Goal: Information Seeking & Learning: Learn about a topic

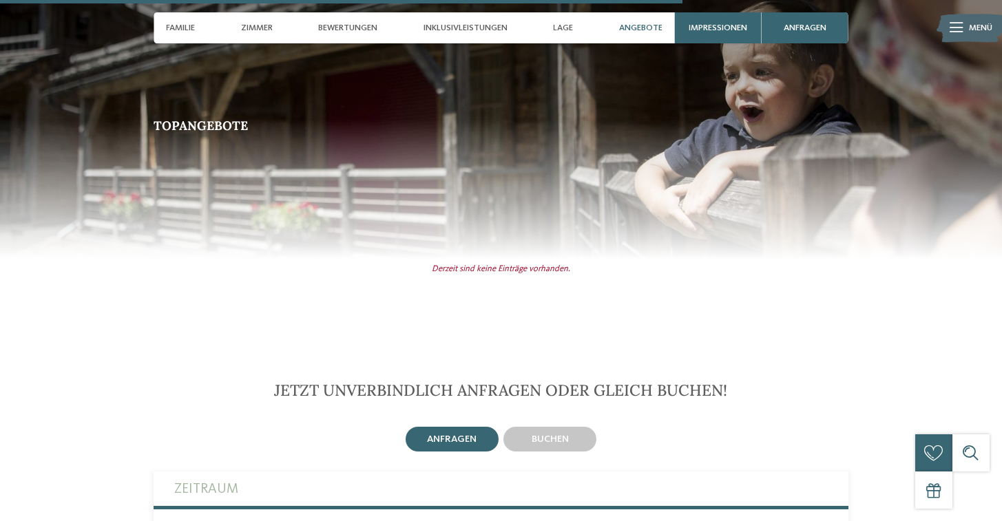
scroll to position [3029, 0]
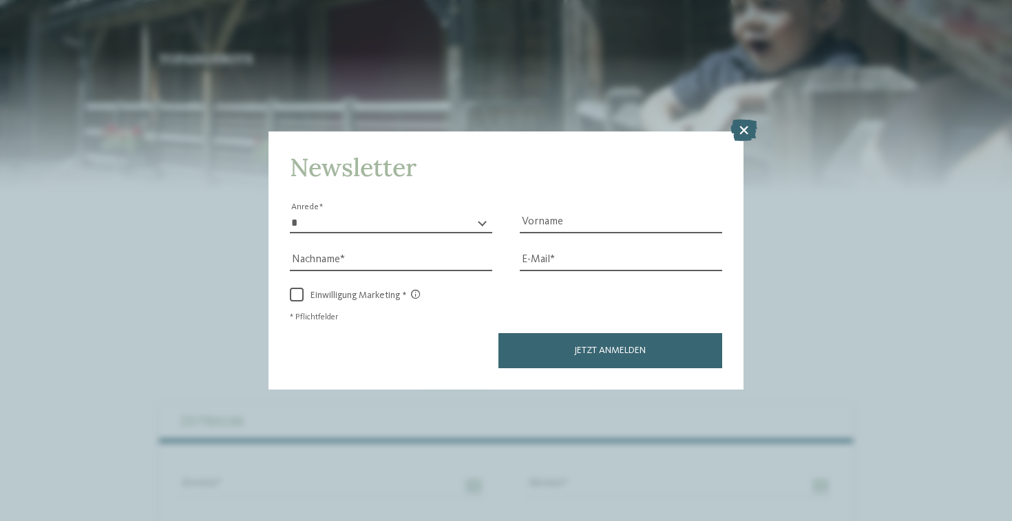
click at [750, 118] on div "Newsletter * **** **** ******* ****** Anrede Vorname Nachname Link" at bounding box center [506, 260] width 1012 height 521
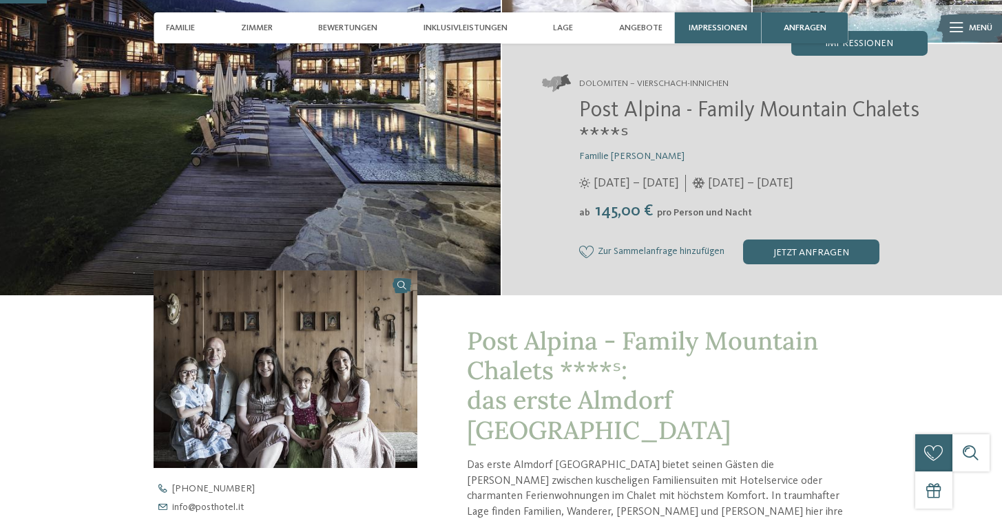
scroll to position [275, 0]
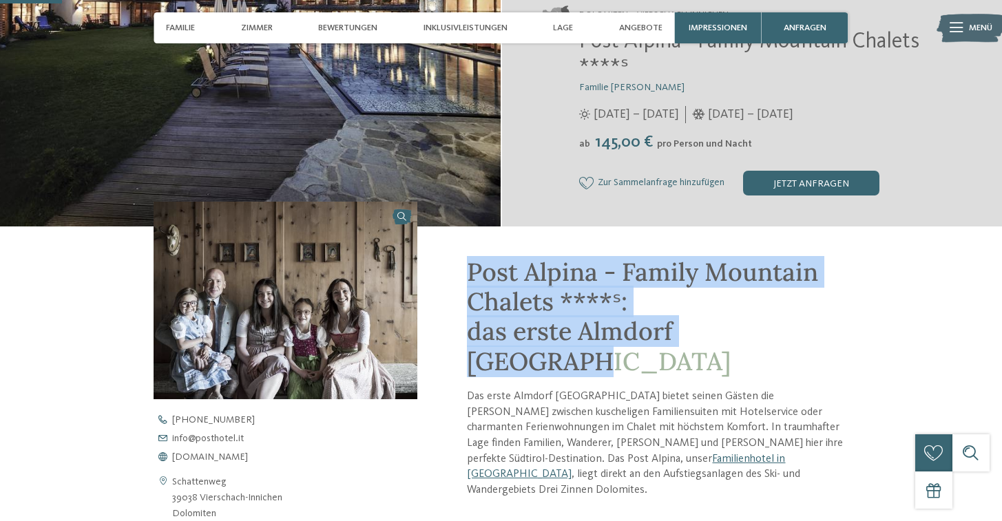
drag, startPoint x: 717, startPoint y: 328, endPoint x: 470, endPoint y: 268, distance: 253.5
click at [470, 268] on h1 "Post Alpina - Family Mountain Chalets ****ˢ: das erste Almdorf Südtirols" at bounding box center [657, 316] width 381 height 119
click at [794, 335] on h1 "Post Alpina - Family Mountain Chalets ****ˢ: das erste Almdorf Südtirols" at bounding box center [657, 316] width 381 height 119
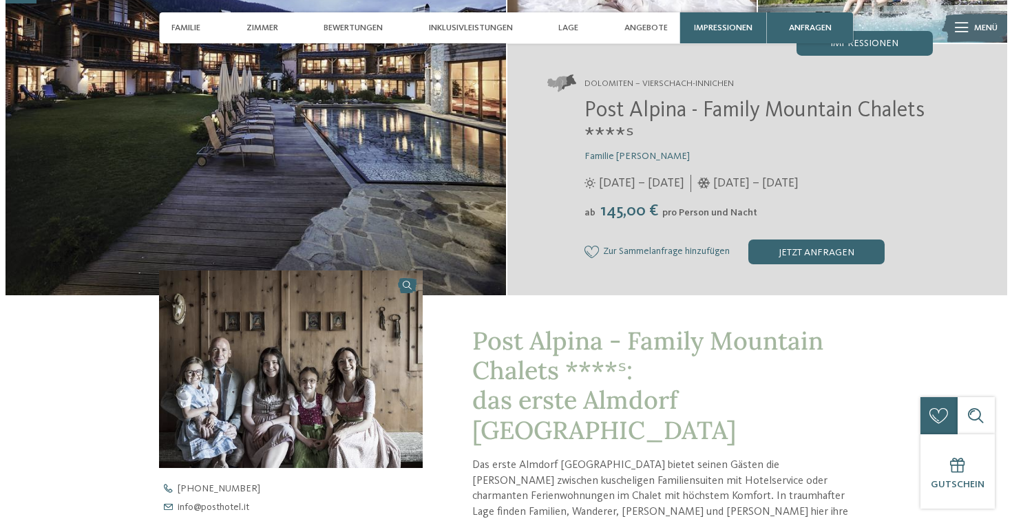
scroll to position [0, 0]
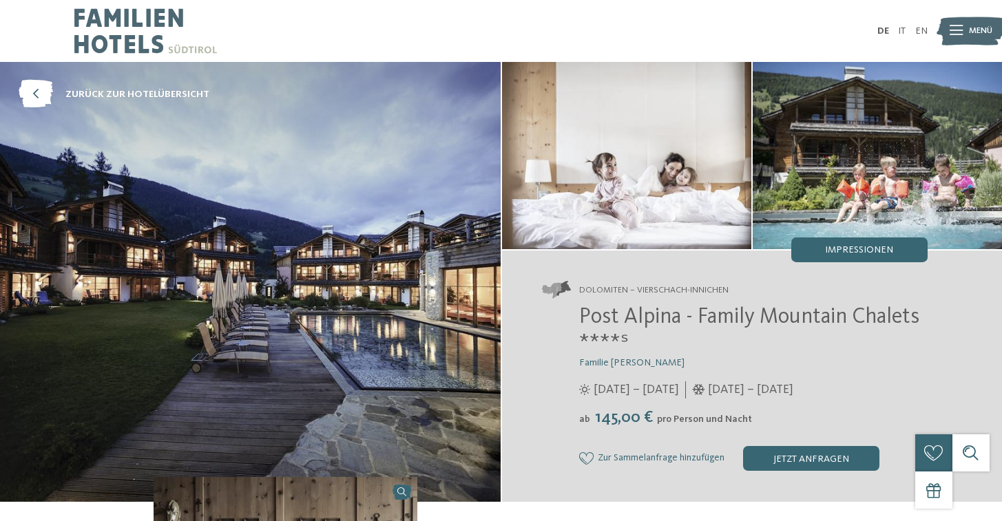
click at [883, 184] on img at bounding box center [876, 155] width 249 height 187
click at [648, 172] on img at bounding box center [626, 155] width 249 height 187
click at [906, 256] on div "Impressionen" at bounding box center [859, 249] width 136 height 25
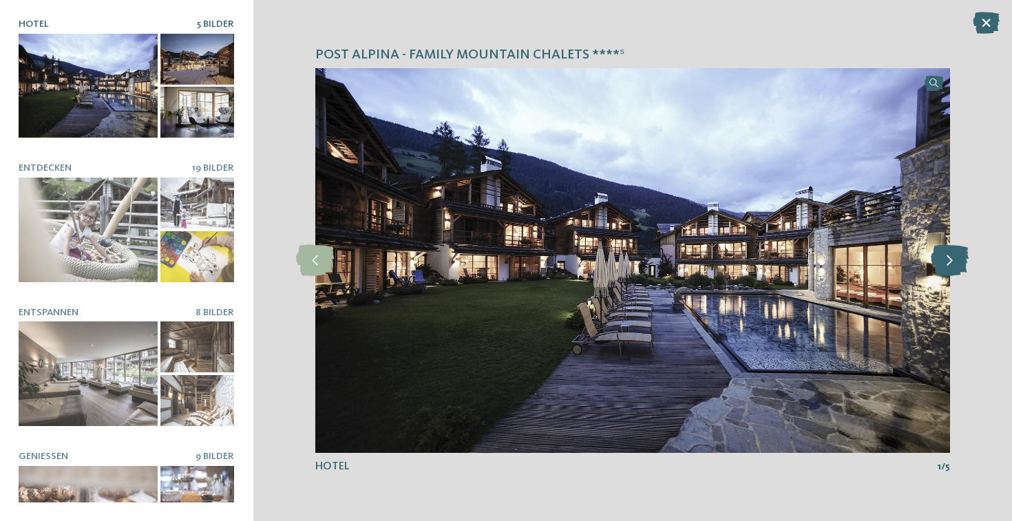
click at [965, 268] on icon at bounding box center [950, 260] width 38 height 31
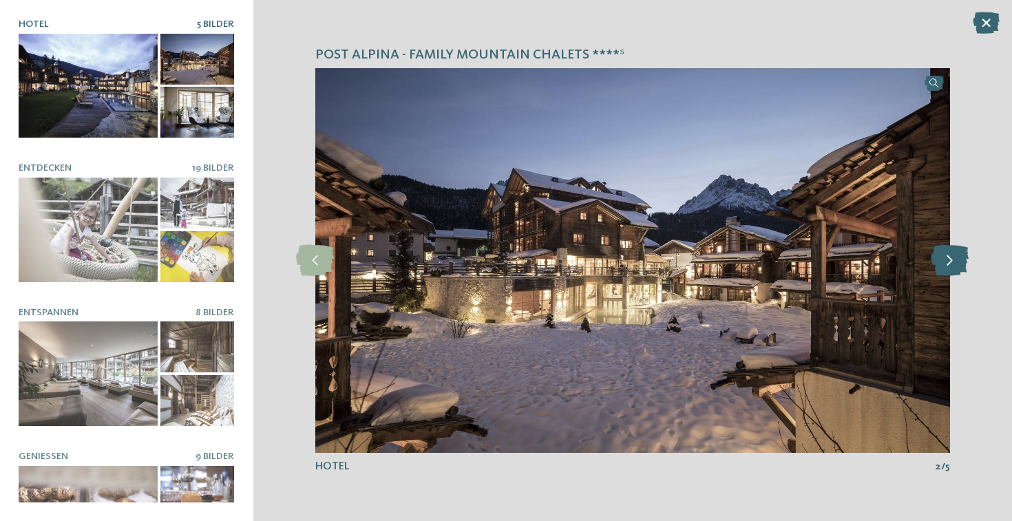
click at [965, 268] on icon at bounding box center [950, 260] width 38 height 31
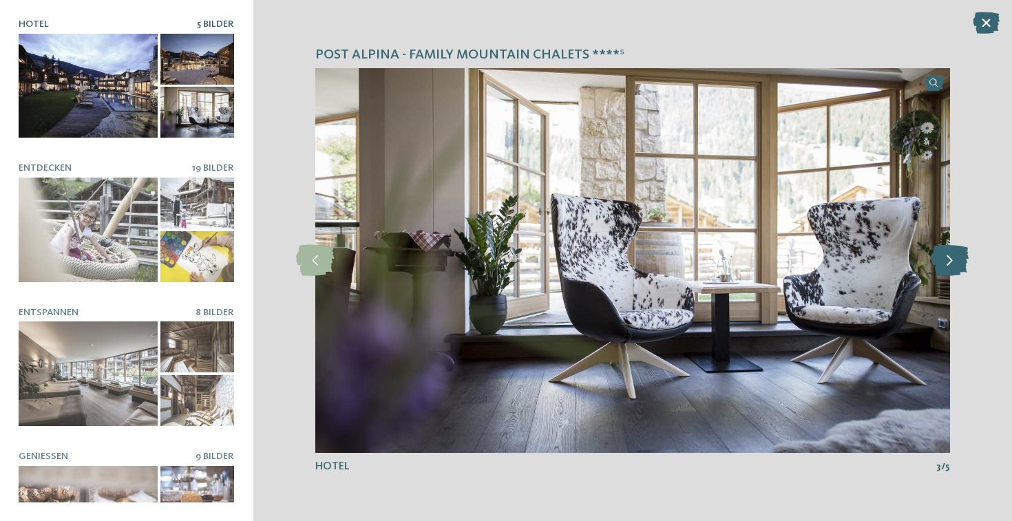
click at [965, 268] on icon at bounding box center [950, 260] width 38 height 31
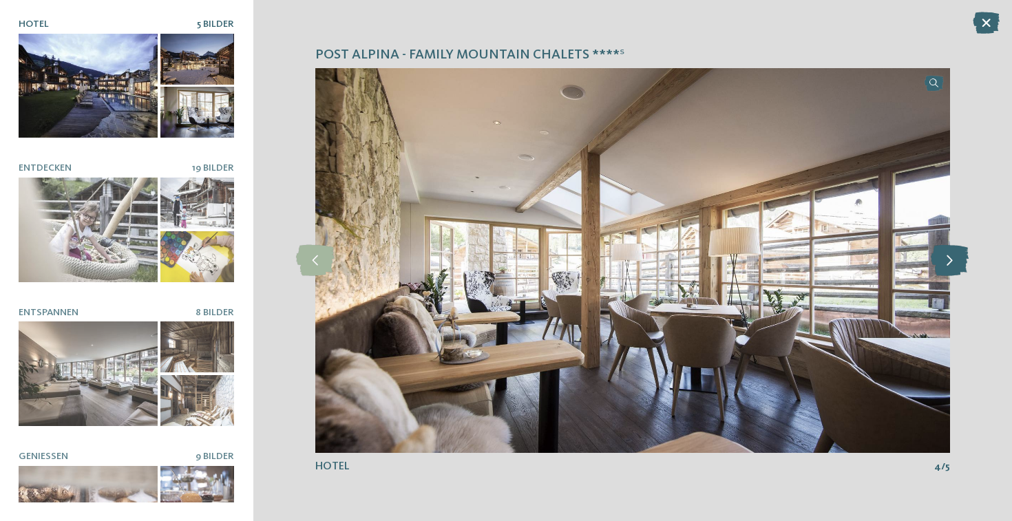
click at [965, 268] on icon at bounding box center [950, 260] width 38 height 31
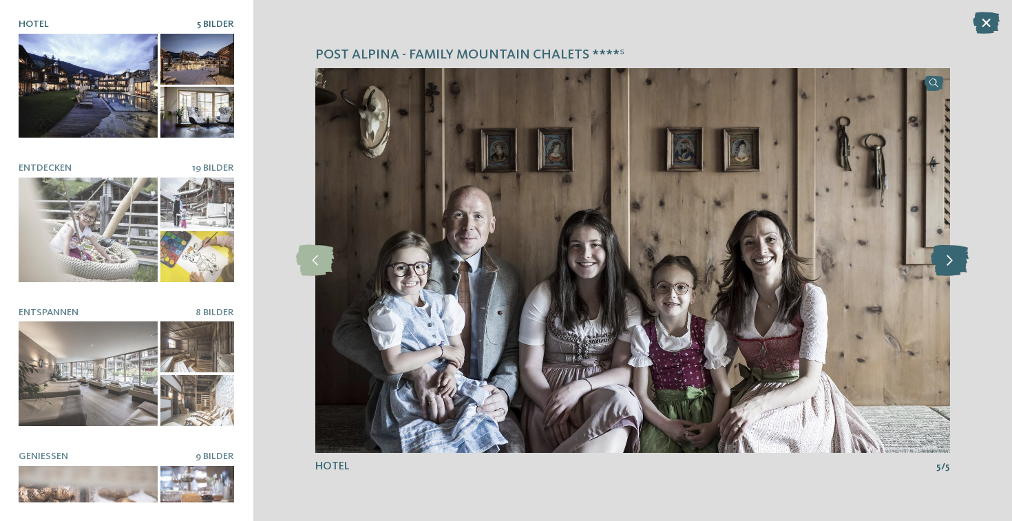
click at [965, 268] on icon at bounding box center [950, 260] width 38 height 31
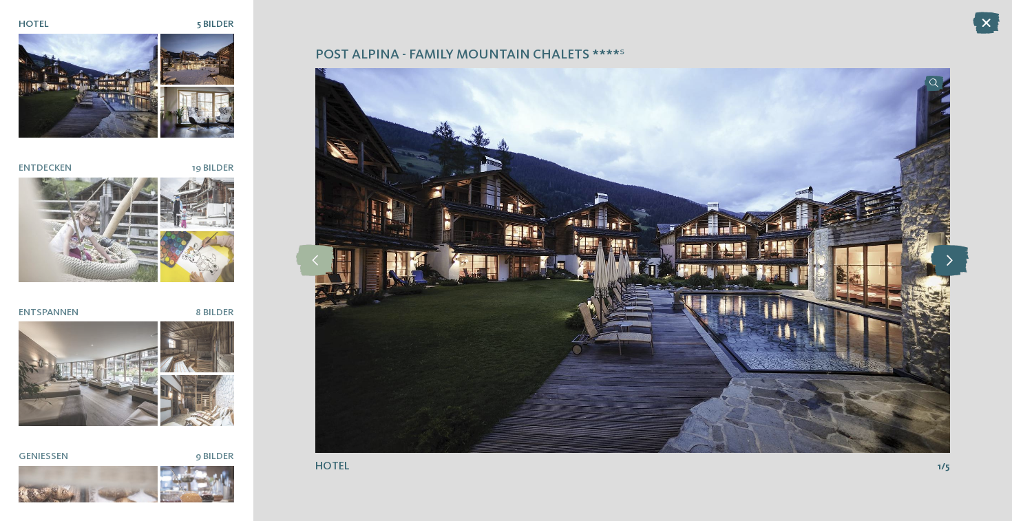
click at [965, 268] on icon at bounding box center [950, 260] width 38 height 31
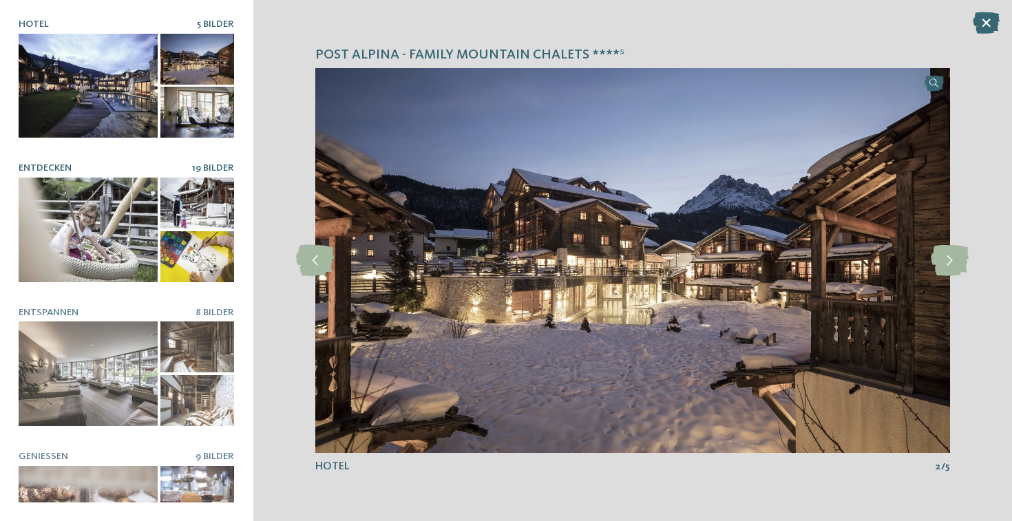
click at [105, 210] on div at bounding box center [88, 230] width 139 height 104
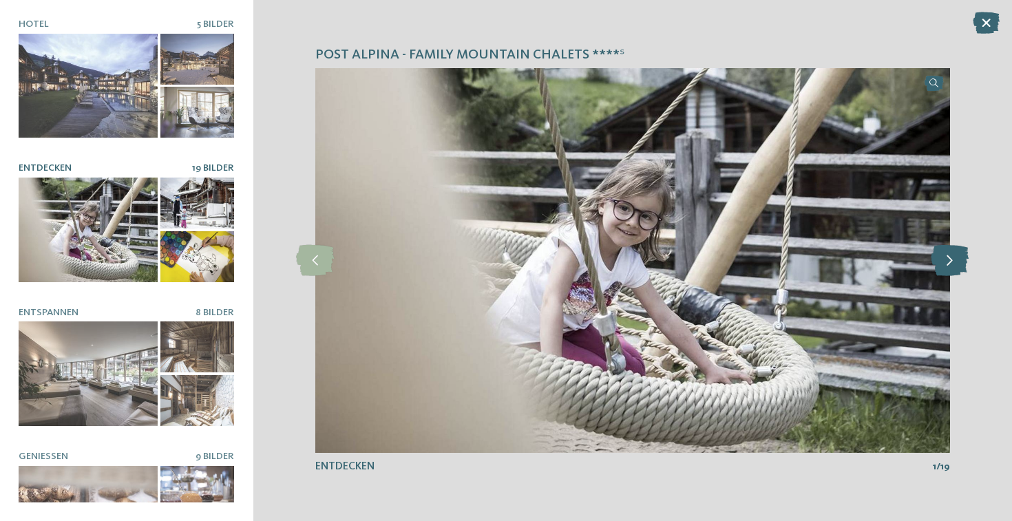
click at [946, 258] on icon at bounding box center [950, 260] width 38 height 31
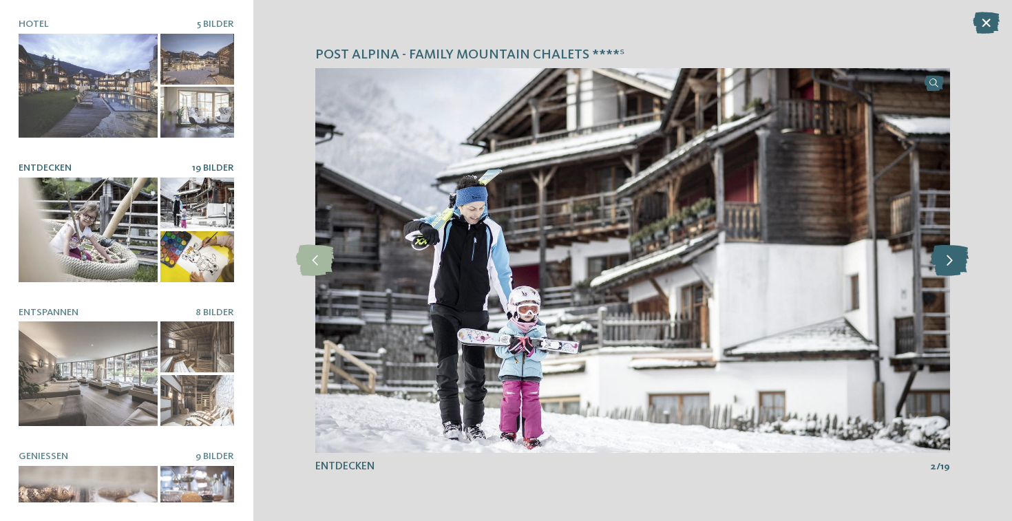
click at [946, 258] on icon at bounding box center [950, 260] width 38 height 31
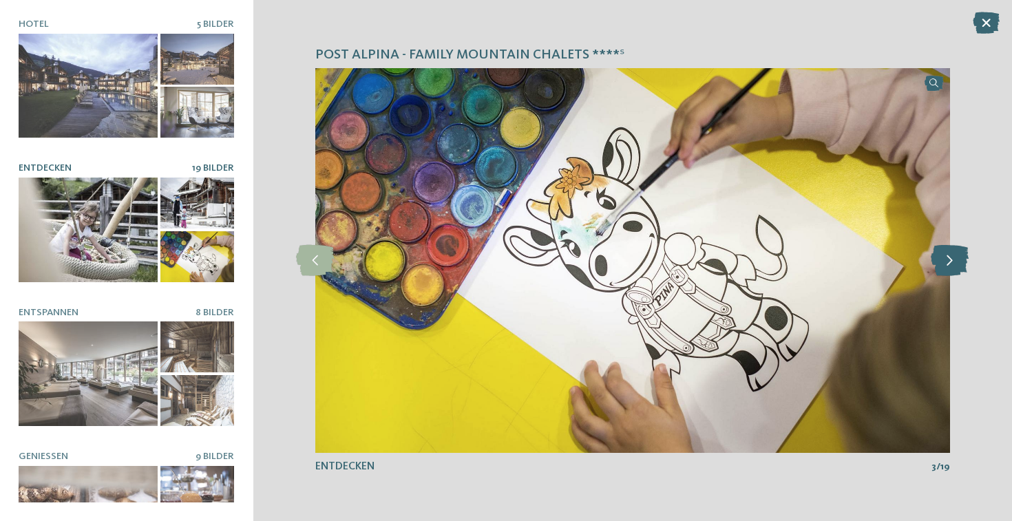
click at [946, 258] on icon at bounding box center [950, 260] width 38 height 31
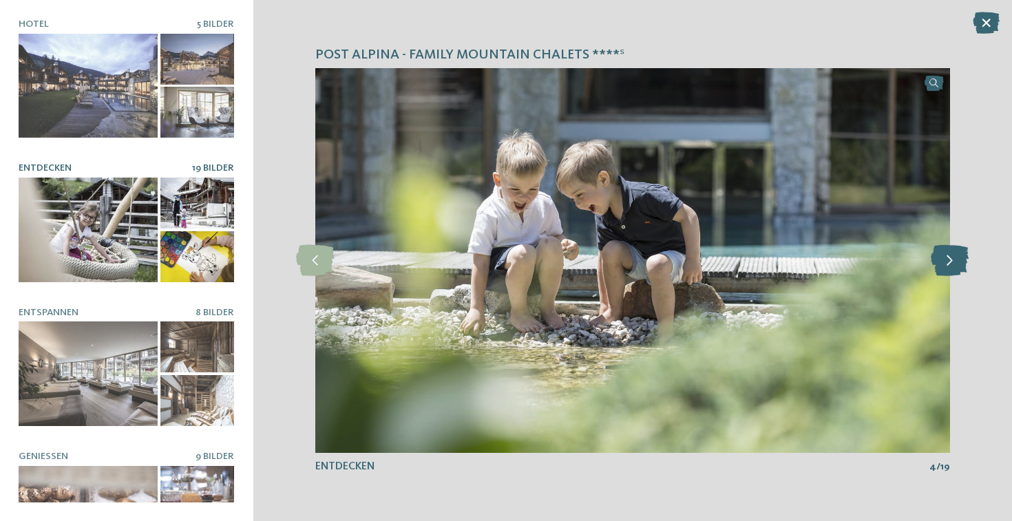
click at [946, 258] on icon at bounding box center [950, 260] width 38 height 31
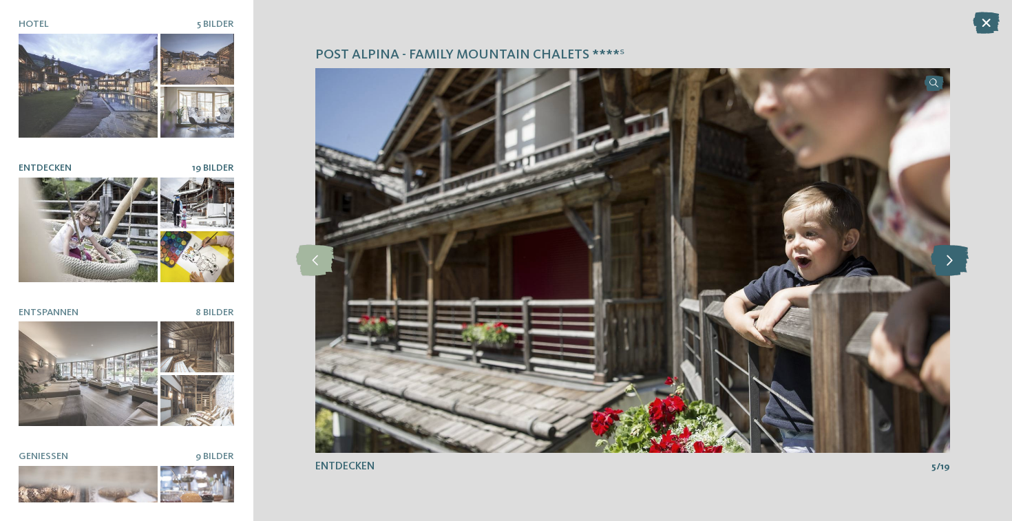
click at [946, 258] on icon at bounding box center [950, 260] width 38 height 31
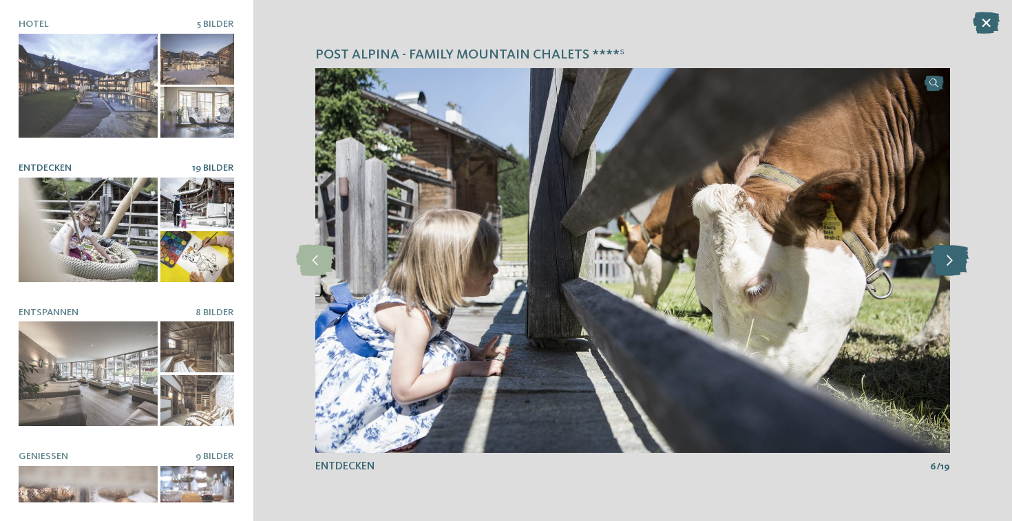
click at [946, 258] on icon at bounding box center [950, 260] width 38 height 31
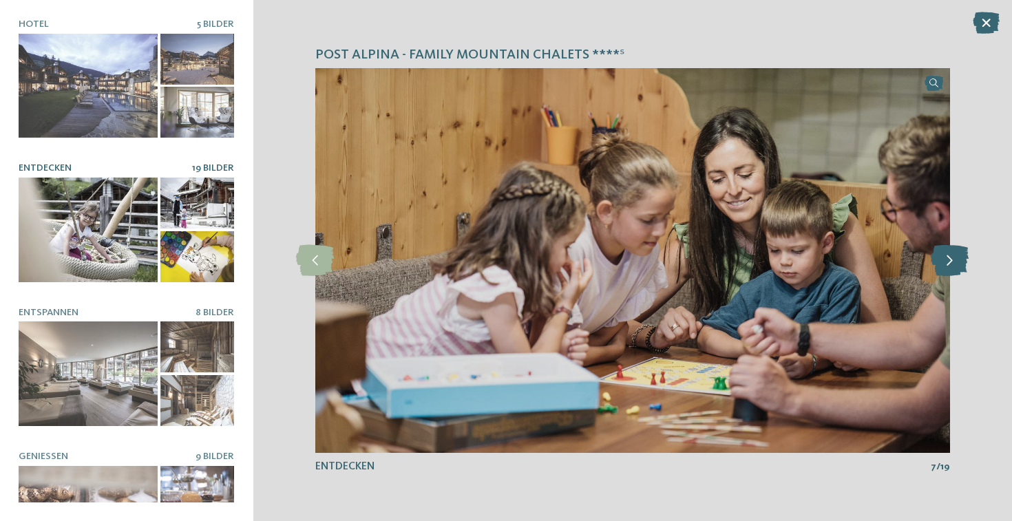
click at [946, 258] on icon at bounding box center [950, 260] width 38 height 31
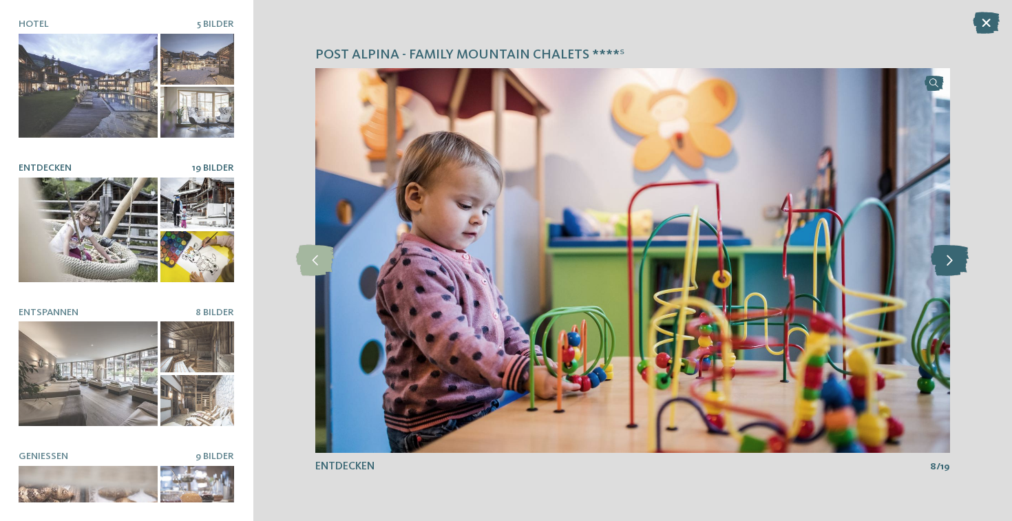
click at [946, 258] on icon at bounding box center [950, 260] width 38 height 31
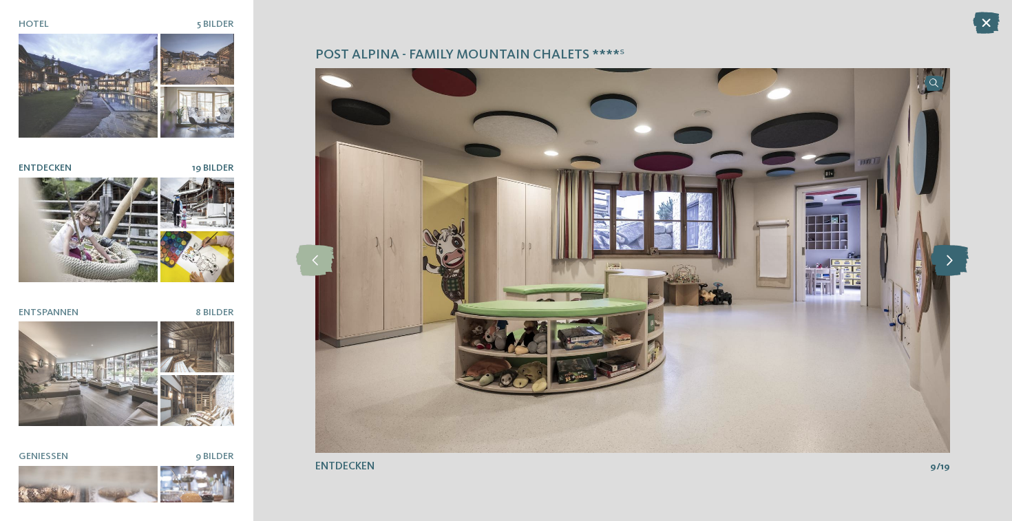
click at [946, 258] on icon at bounding box center [950, 260] width 38 height 31
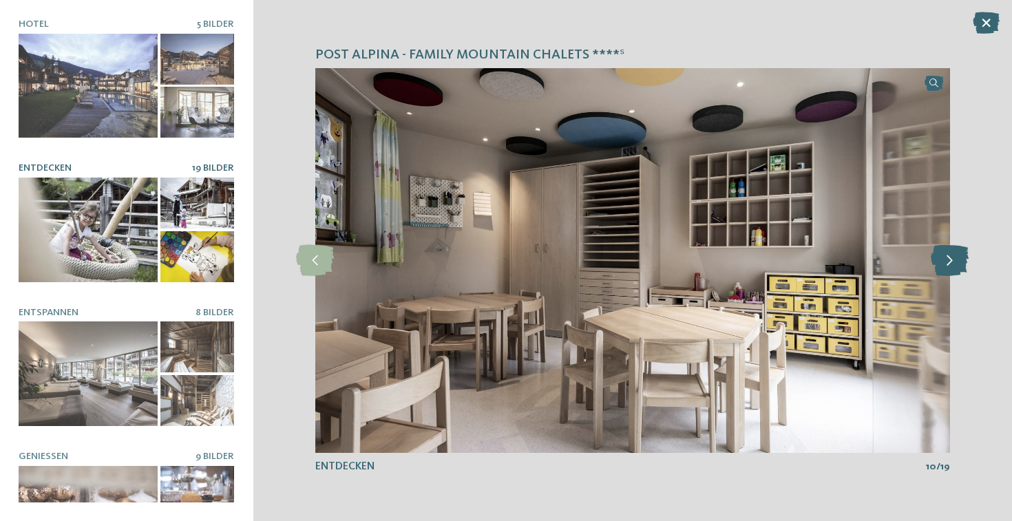
click at [946, 258] on icon at bounding box center [950, 260] width 38 height 31
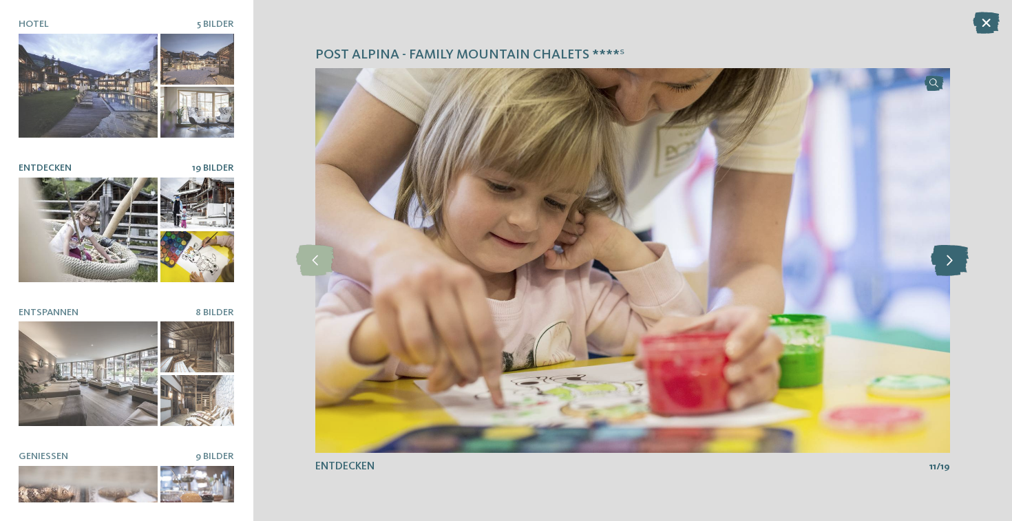
click at [946, 258] on icon at bounding box center [950, 260] width 38 height 31
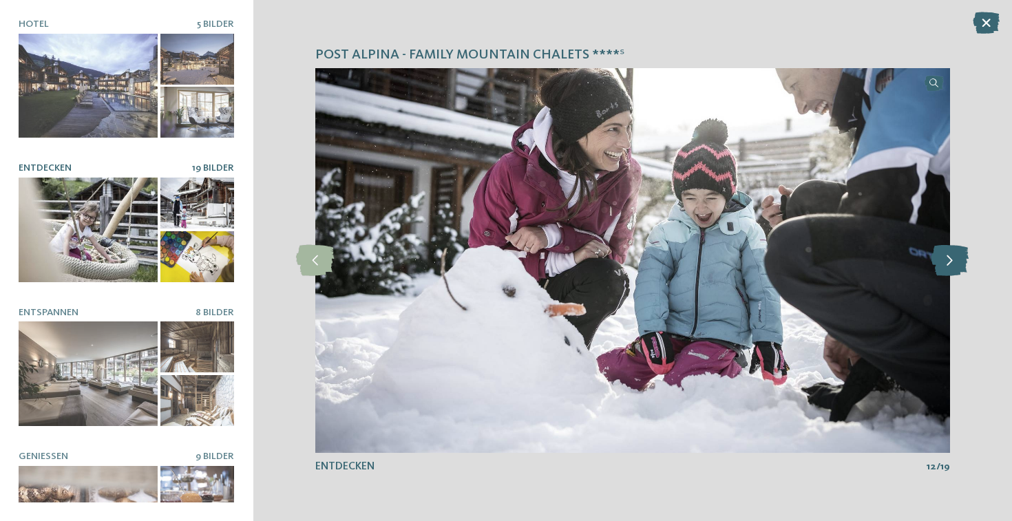
click at [946, 258] on icon at bounding box center [950, 260] width 38 height 31
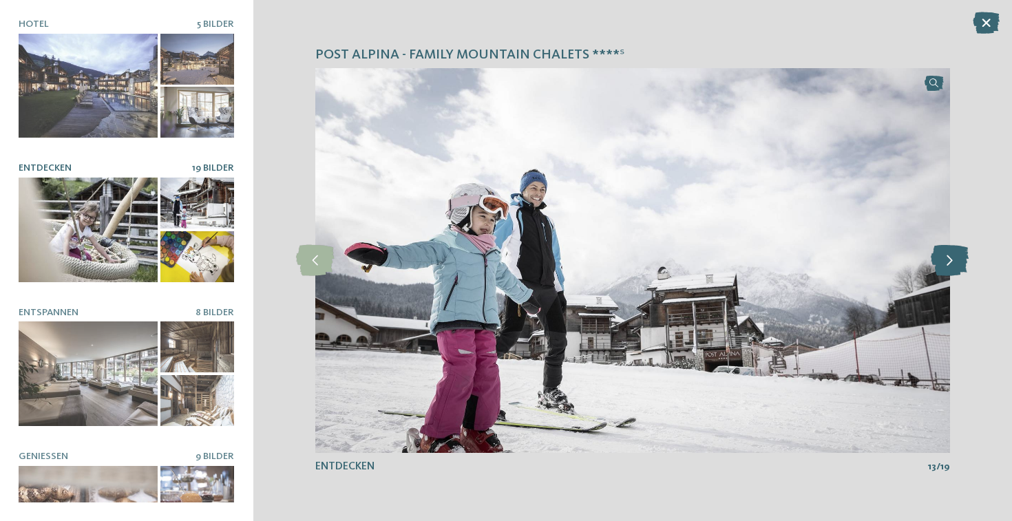
click at [946, 258] on icon at bounding box center [950, 260] width 38 height 31
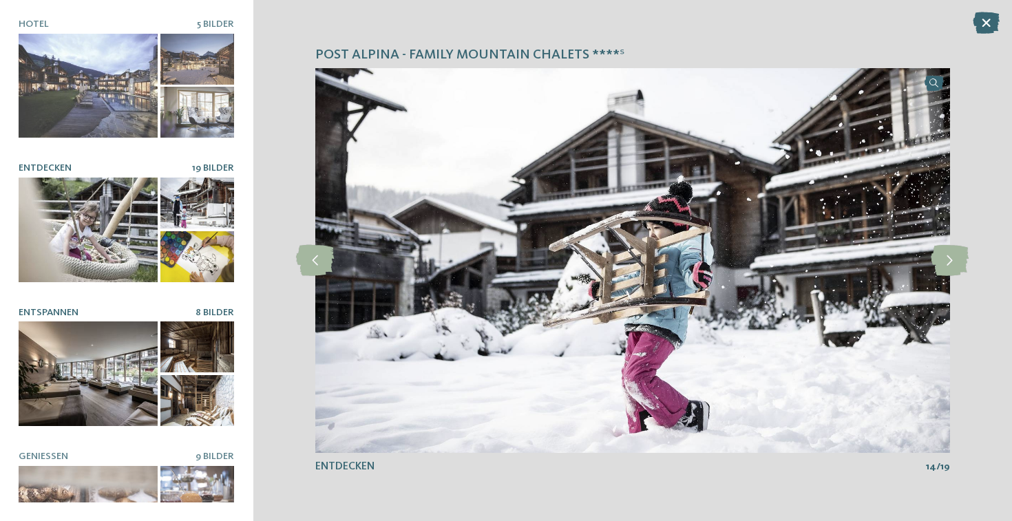
click at [111, 388] on div at bounding box center [88, 373] width 139 height 104
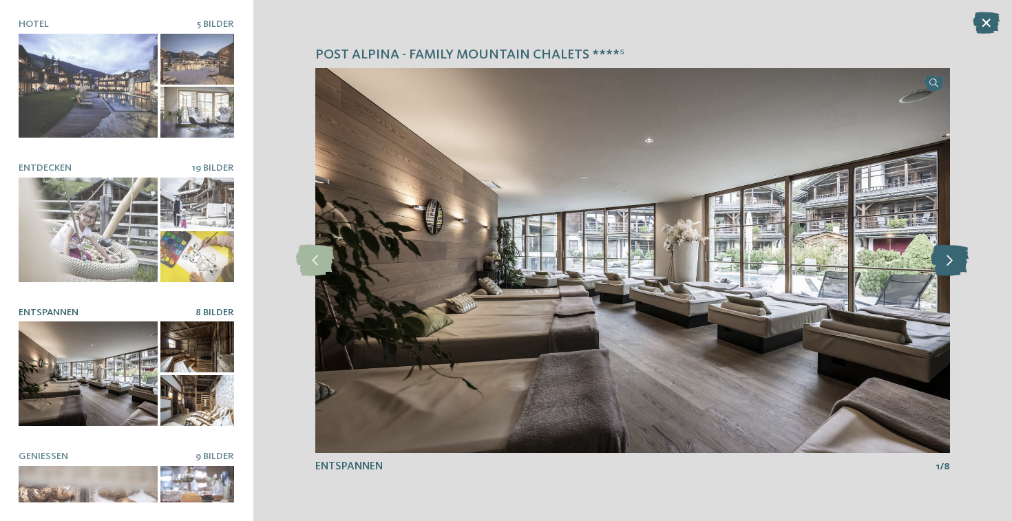
click at [944, 268] on icon at bounding box center [950, 260] width 38 height 31
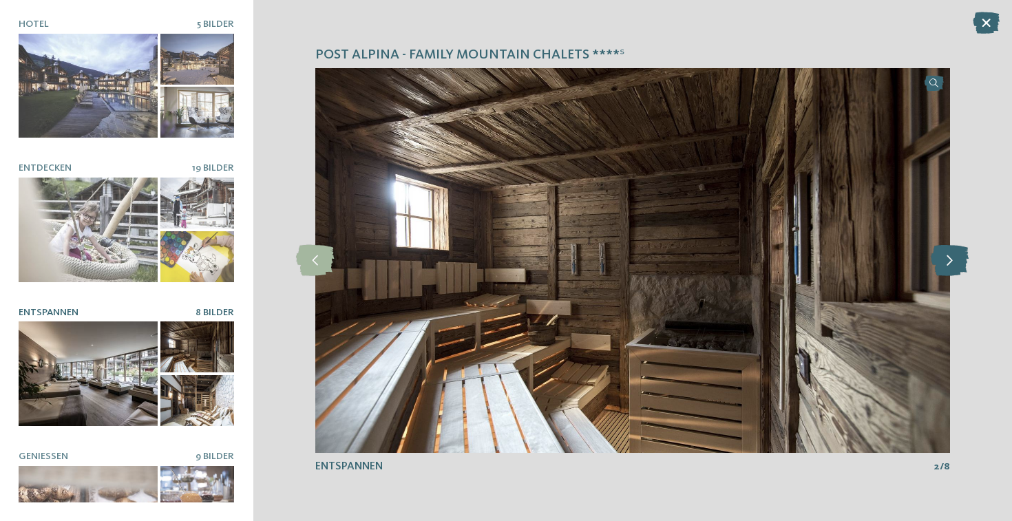
click at [944, 268] on icon at bounding box center [950, 260] width 38 height 31
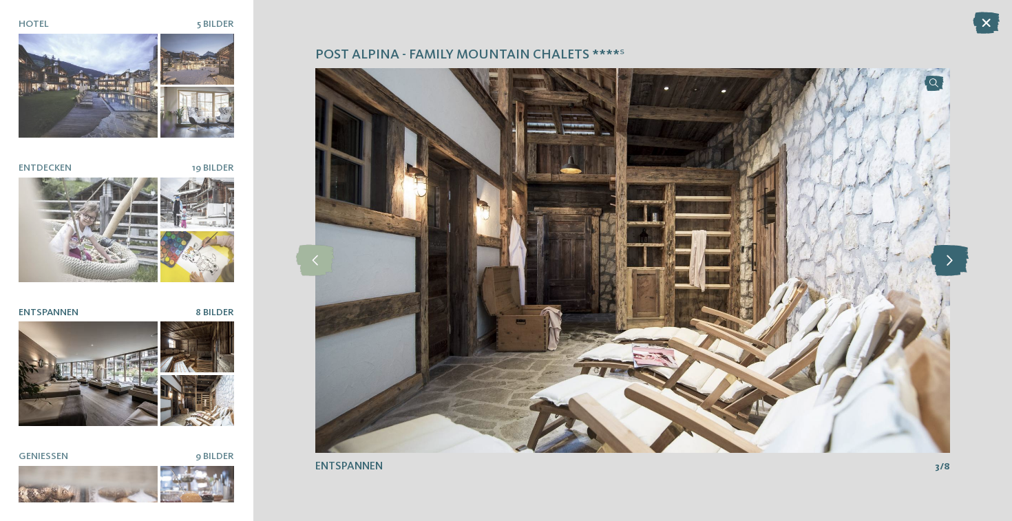
click at [944, 268] on icon at bounding box center [950, 260] width 38 height 31
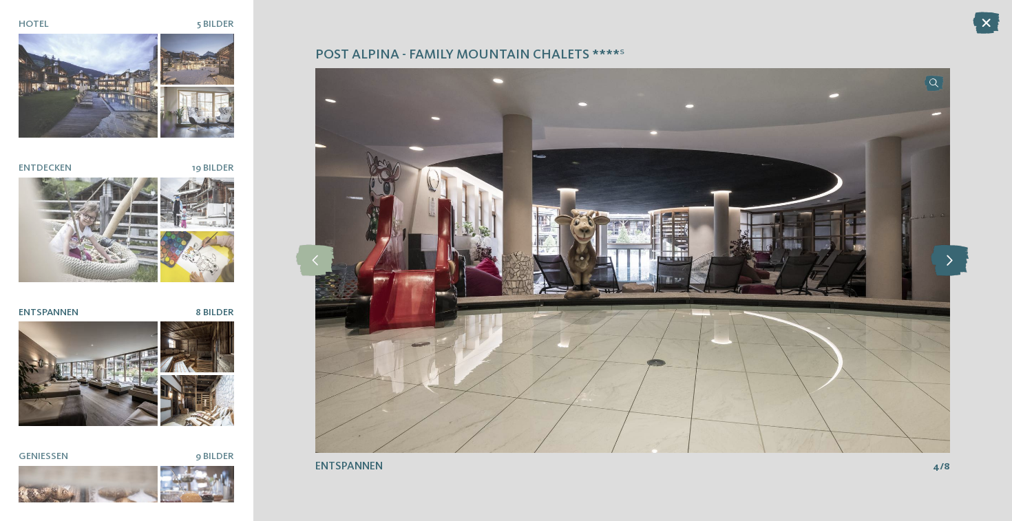
click at [944, 268] on icon at bounding box center [950, 260] width 38 height 31
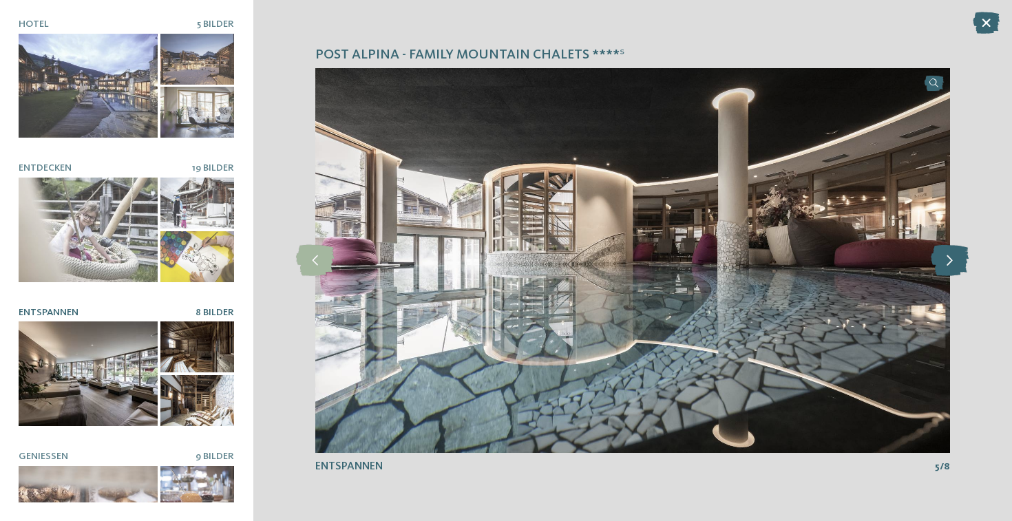
click at [944, 268] on icon at bounding box center [950, 260] width 38 height 31
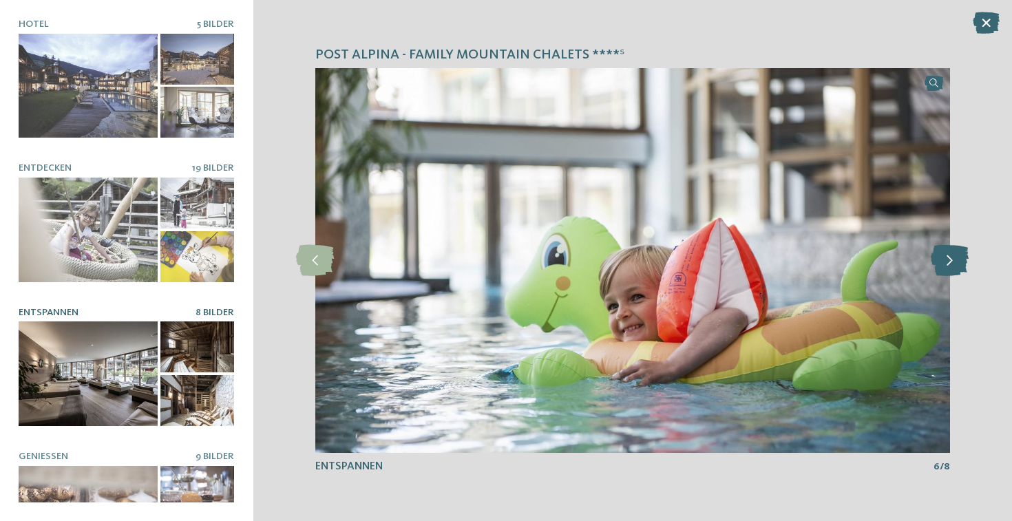
click at [944, 268] on icon at bounding box center [950, 260] width 38 height 31
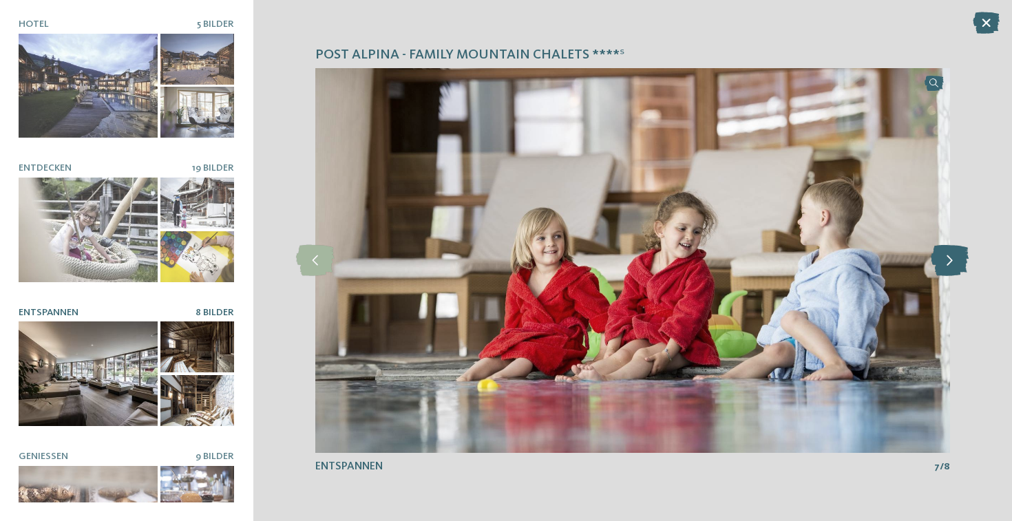
click at [944, 268] on icon at bounding box center [950, 260] width 38 height 31
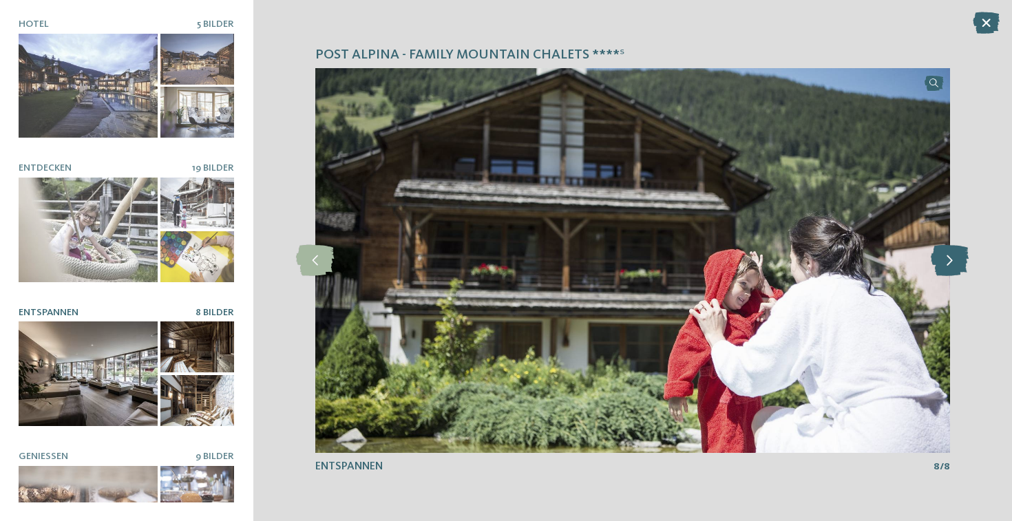
click at [944, 268] on icon at bounding box center [950, 260] width 38 height 31
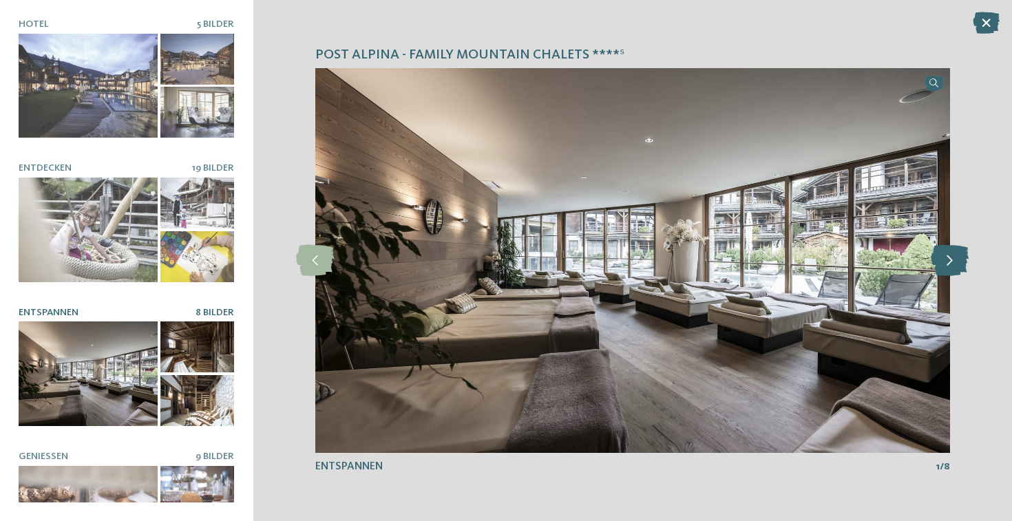
click at [944, 268] on icon at bounding box center [950, 260] width 38 height 31
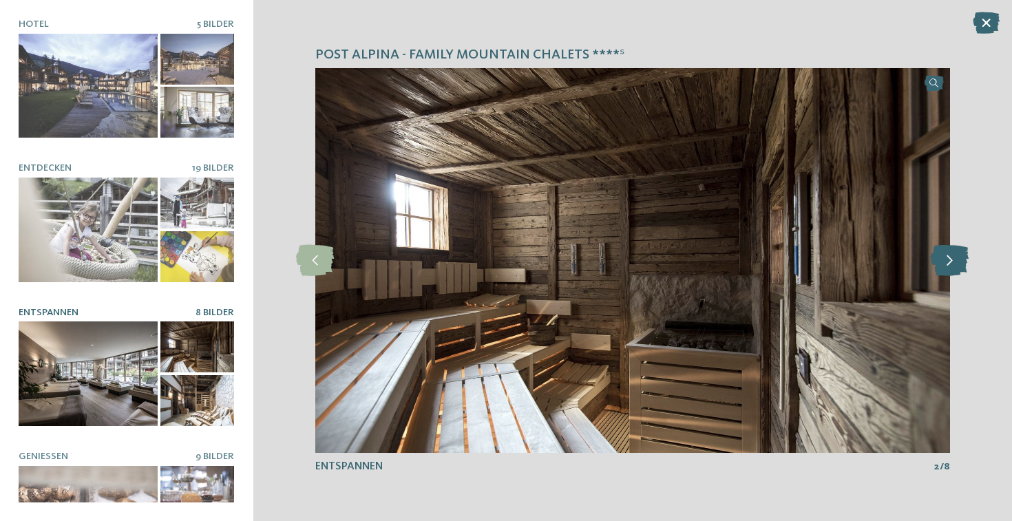
click at [944, 268] on icon at bounding box center [950, 260] width 38 height 31
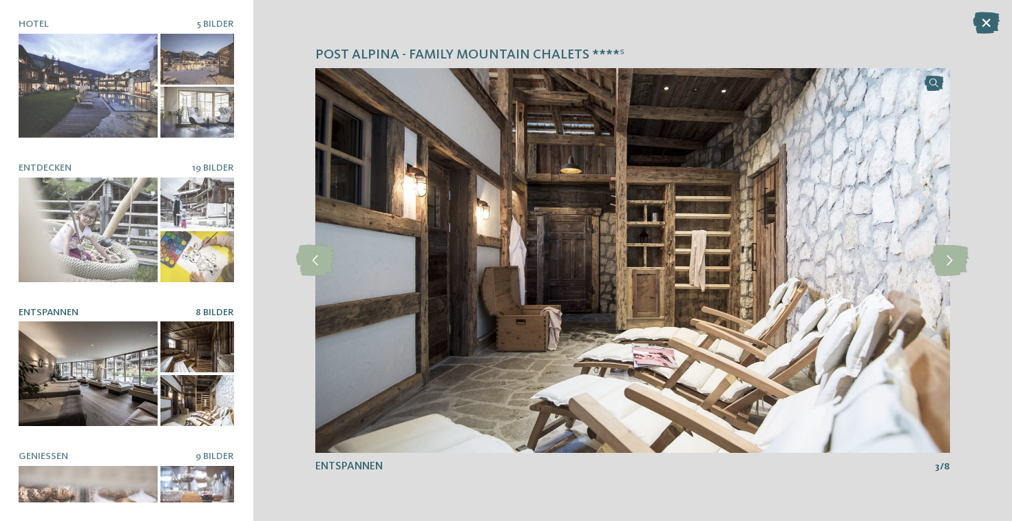
scroll to position [195, 0]
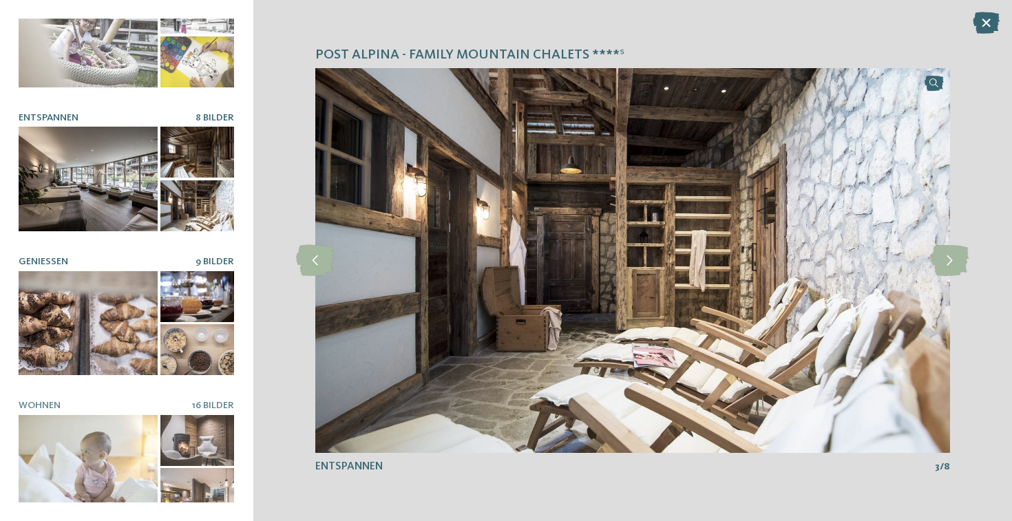
click at [101, 355] on div at bounding box center [88, 323] width 139 height 104
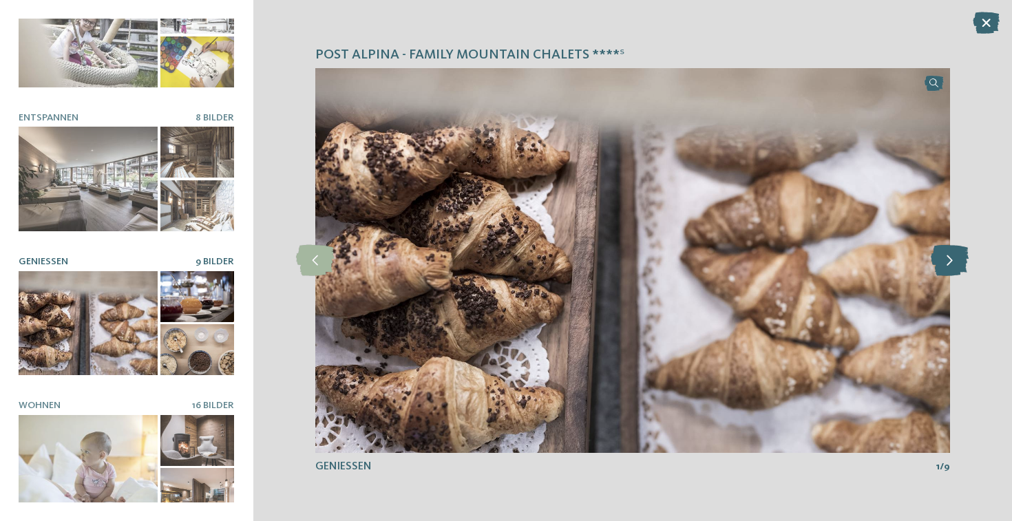
click at [944, 266] on icon at bounding box center [950, 260] width 38 height 31
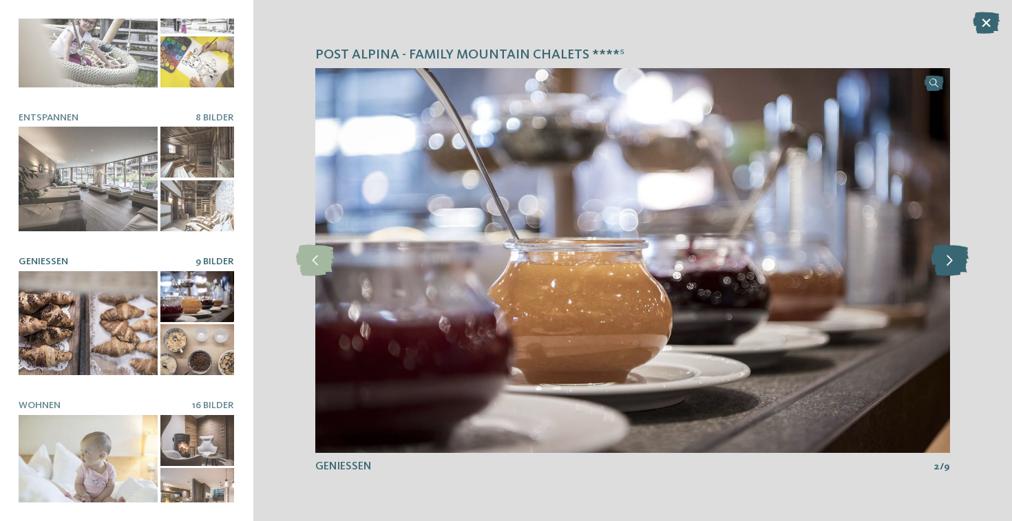
click at [944, 266] on icon at bounding box center [950, 260] width 38 height 31
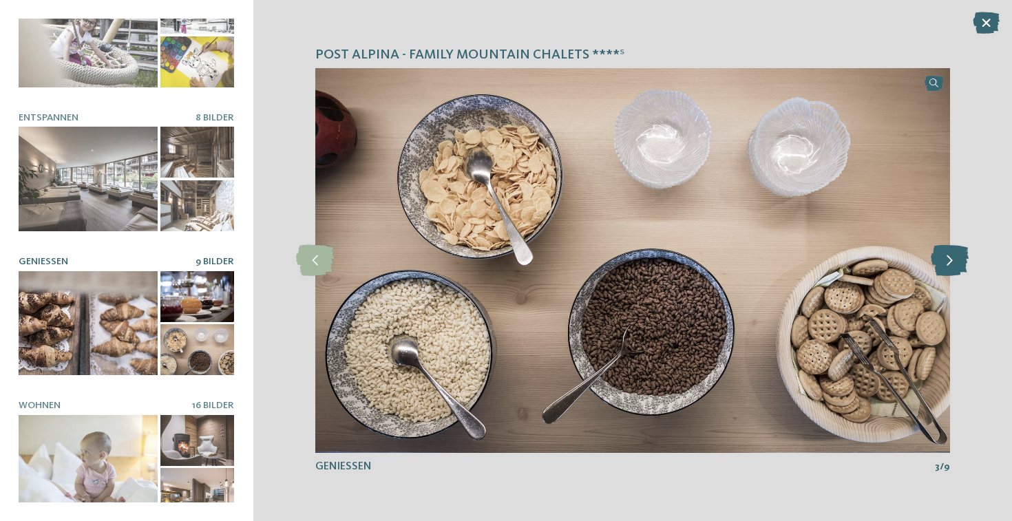
click at [944, 266] on icon at bounding box center [950, 260] width 38 height 31
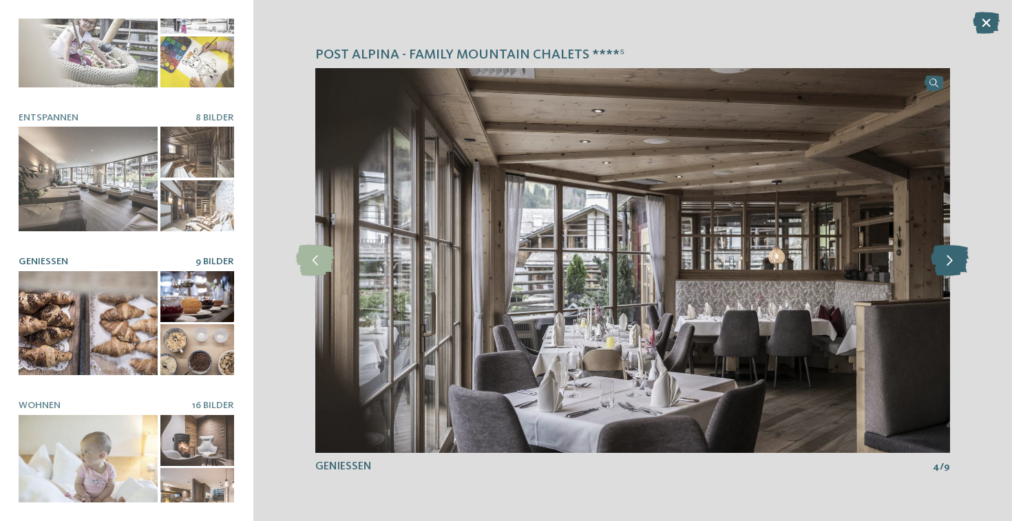
click at [944, 266] on icon at bounding box center [950, 260] width 38 height 31
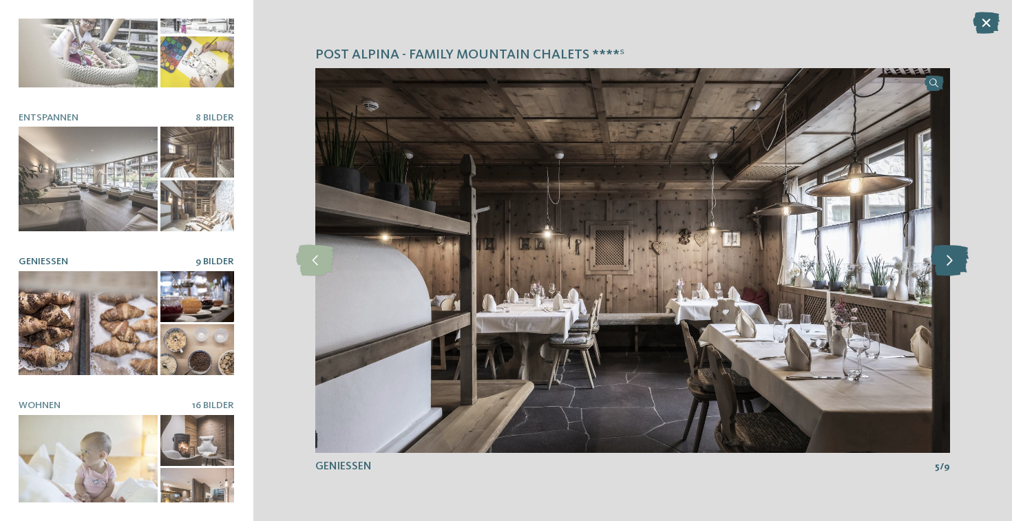
click at [944, 266] on icon at bounding box center [950, 260] width 38 height 31
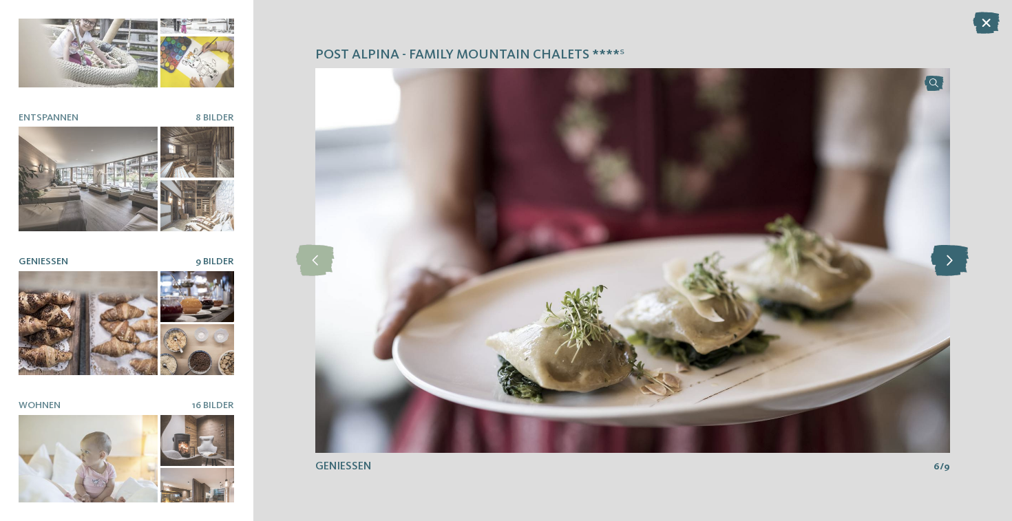
click at [944, 266] on icon at bounding box center [950, 260] width 38 height 31
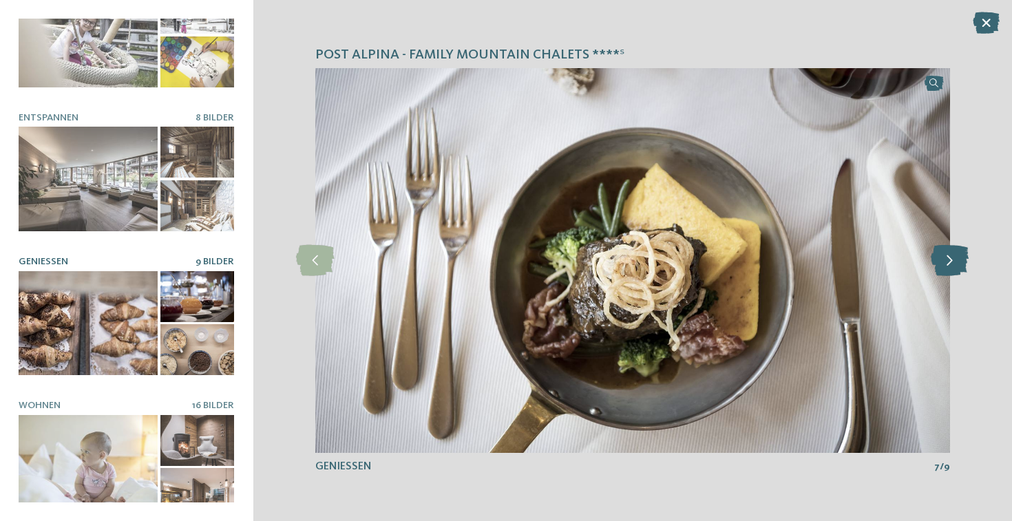
click at [944, 266] on icon at bounding box center [950, 260] width 38 height 31
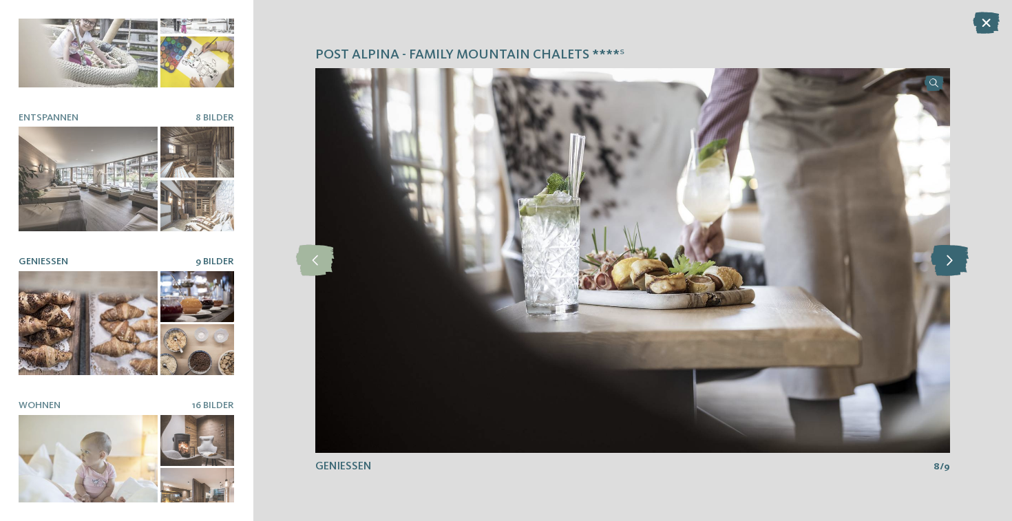
click at [944, 266] on icon at bounding box center [950, 260] width 38 height 31
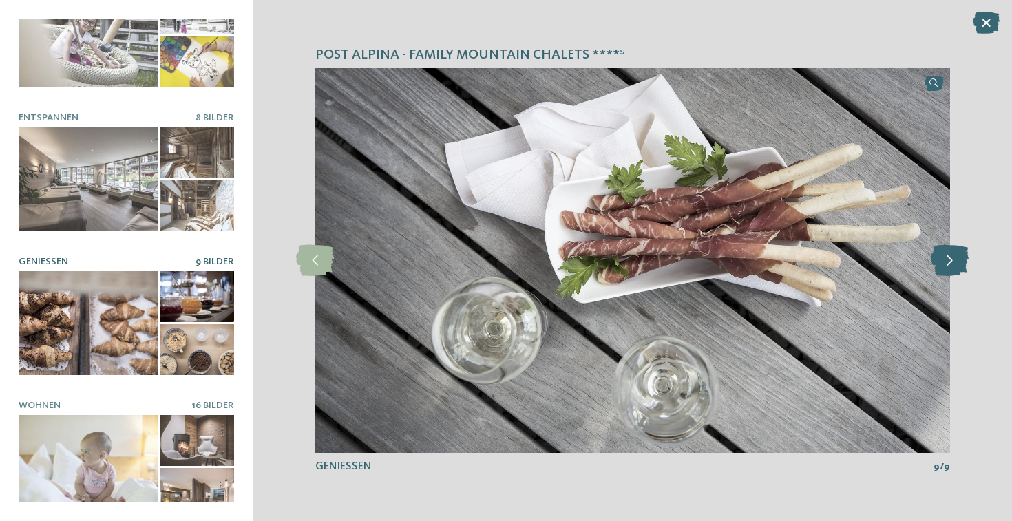
click at [944, 266] on icon at bounding box center [950, 260] width 38 height 31
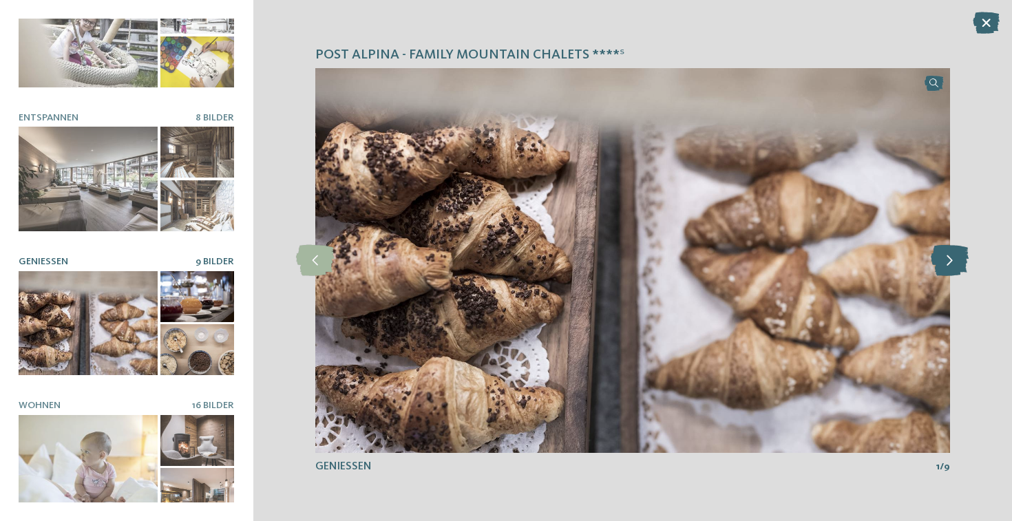
click at [944, 266] on icon at bounding box center [950, 260] width 38 height 31
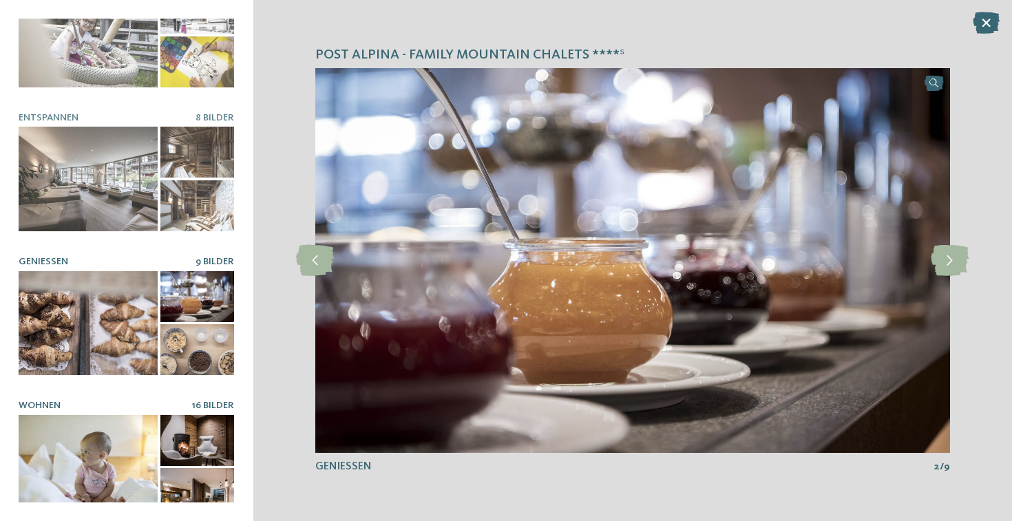
click at [78, 462] on div at bounding box center [88, 467] width 139 height 104
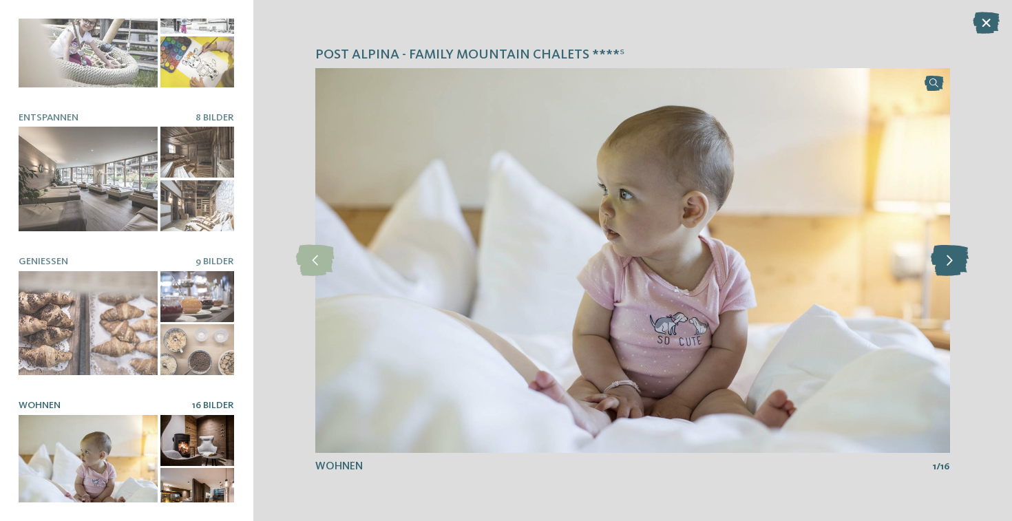
click at [943, 258] on icon at bounding box center [950, 260] width 38 height 31
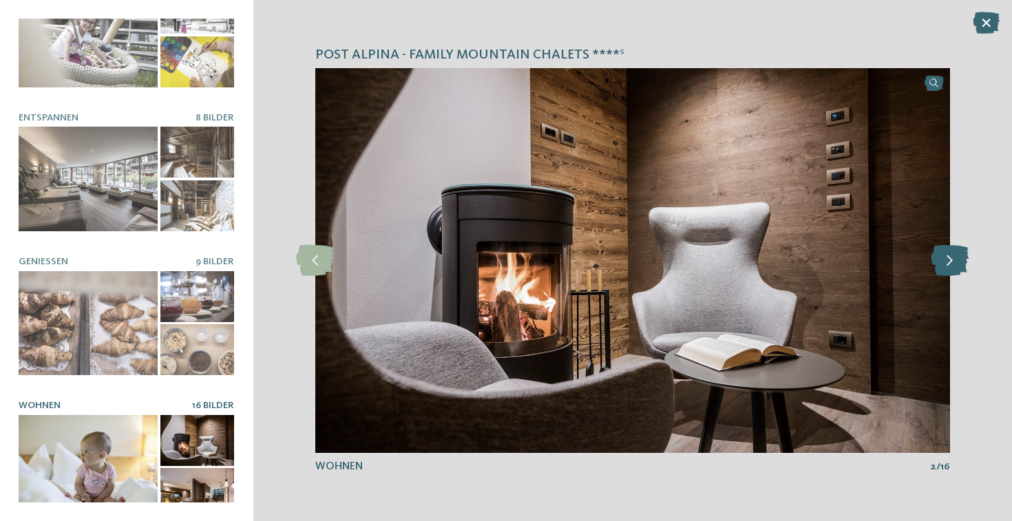
click at [943, 258] on icon at bounding box center [950, 260] width 38 height 31
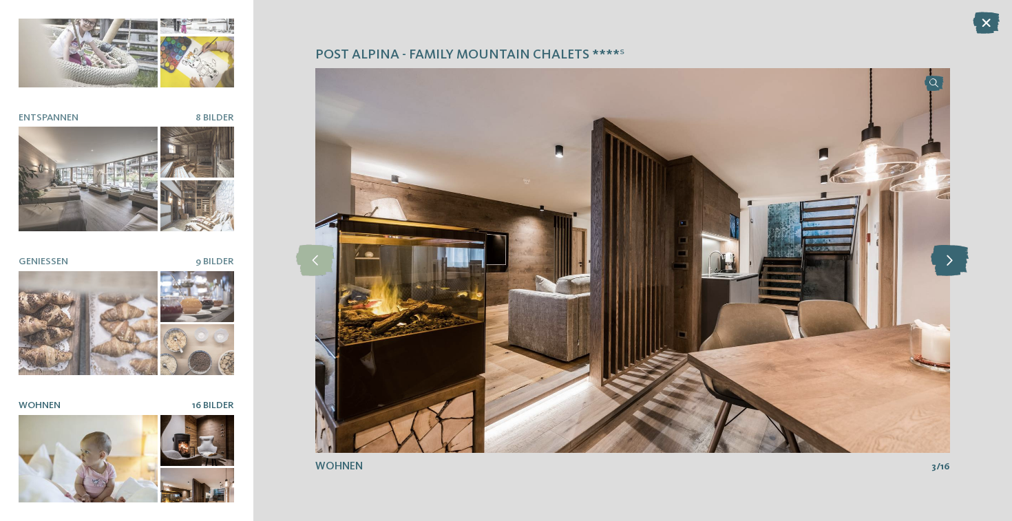
click at [943, 258] on icon at bounding box center [950, 260] width 38 height 31
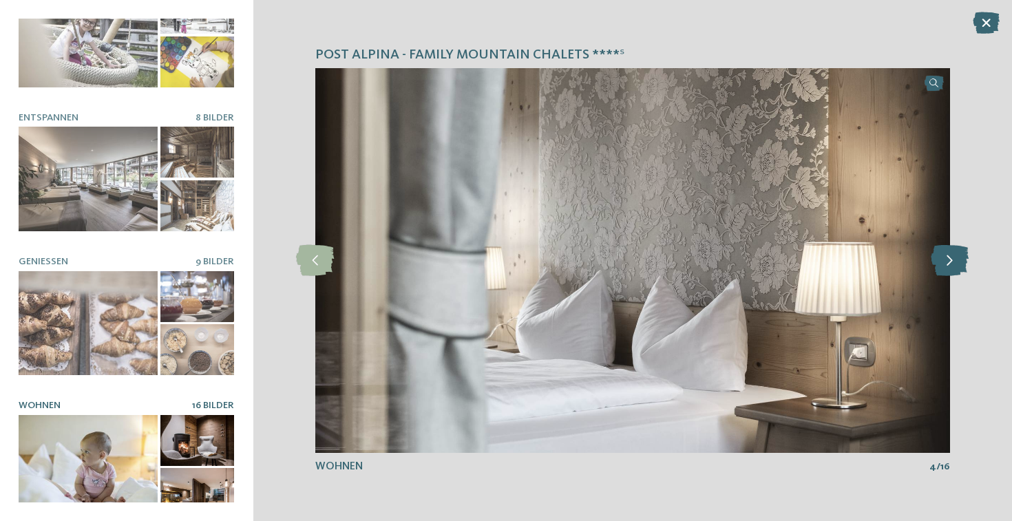
click at [943, 258] on icon at bounding box center [950, 260] width 38 height 31
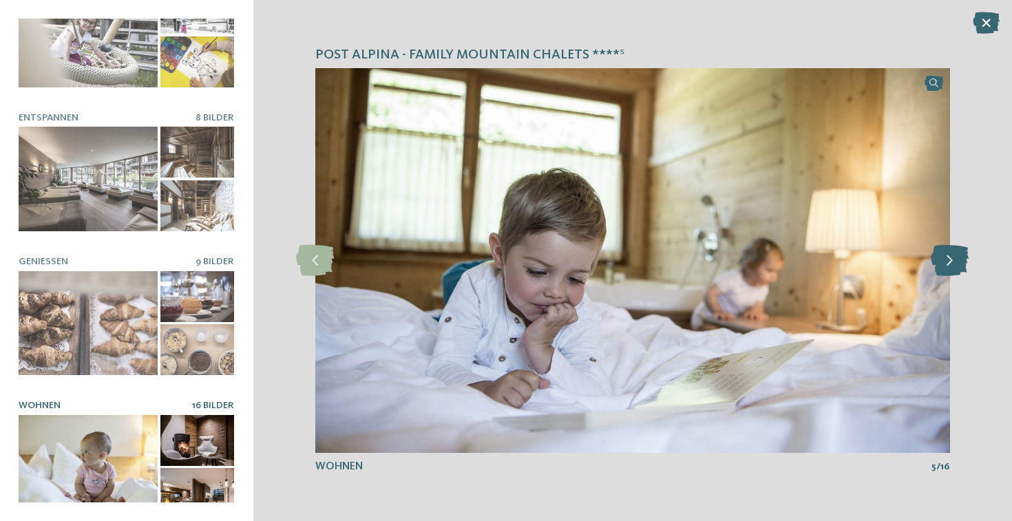
click at [943, 258] on icon at bounding box center [950, 260] width 38 height 31
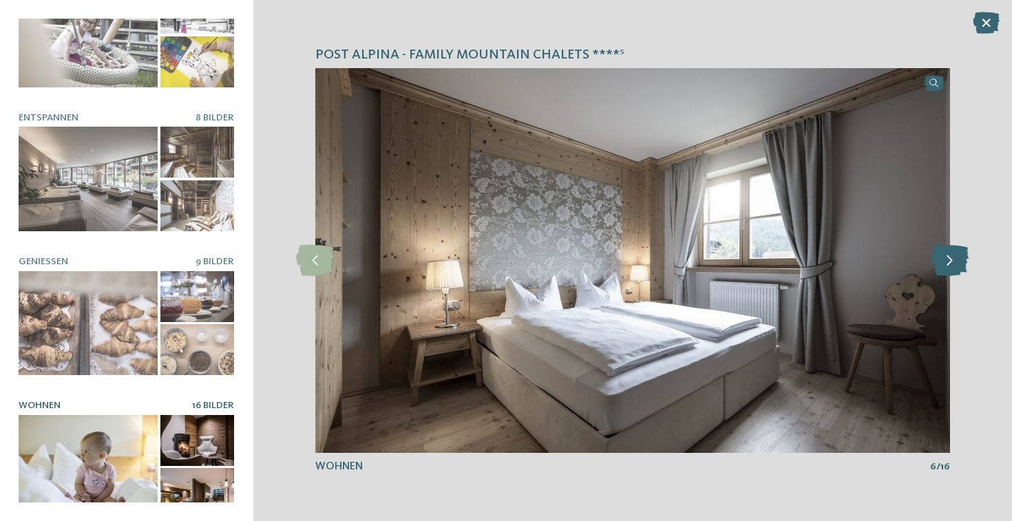
click at [943, 258] on icon at bounding box center [950, 260] width 38 height 31
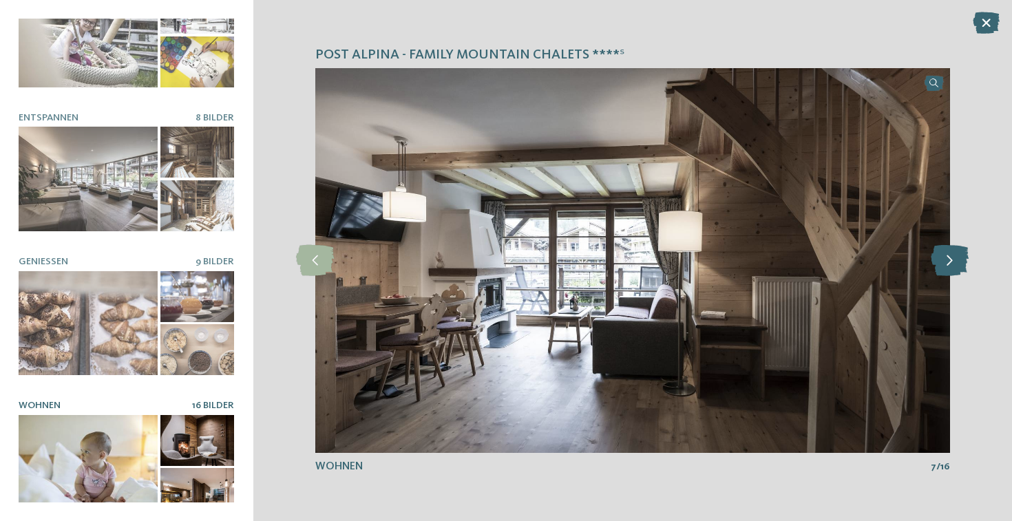
click at [943, 258] on icon at bounding box center [950, 260] width 38 height 31
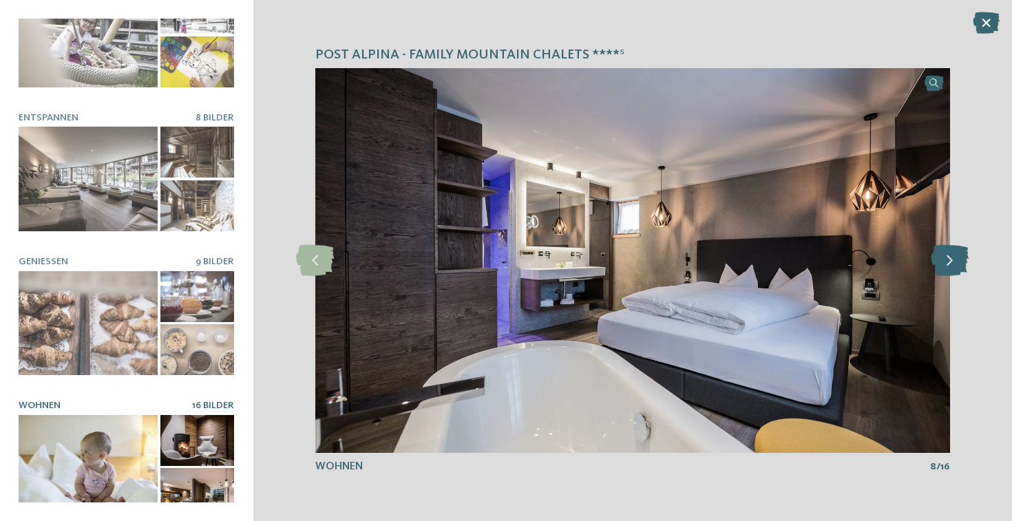
click at [943, 258] on icon at bounding box center [950, 260] width 38 height 31
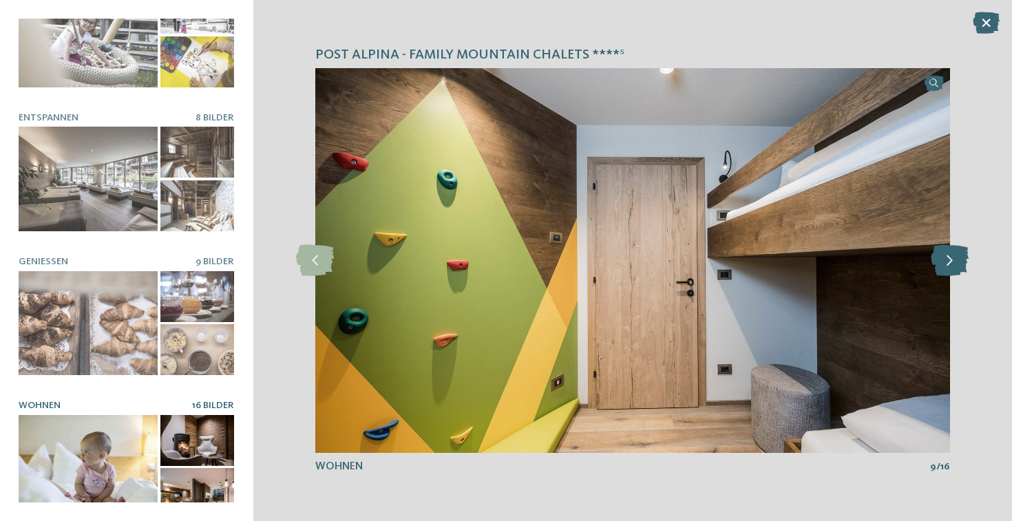
click at [943, 258] on icon at bounding box center [950, 260] width 38 height 31
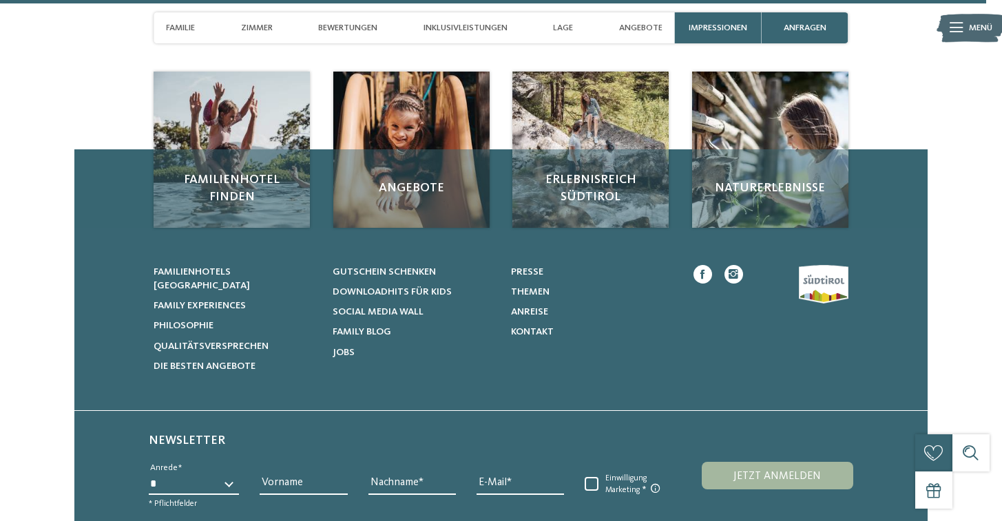
scroll to position [4477, 0]
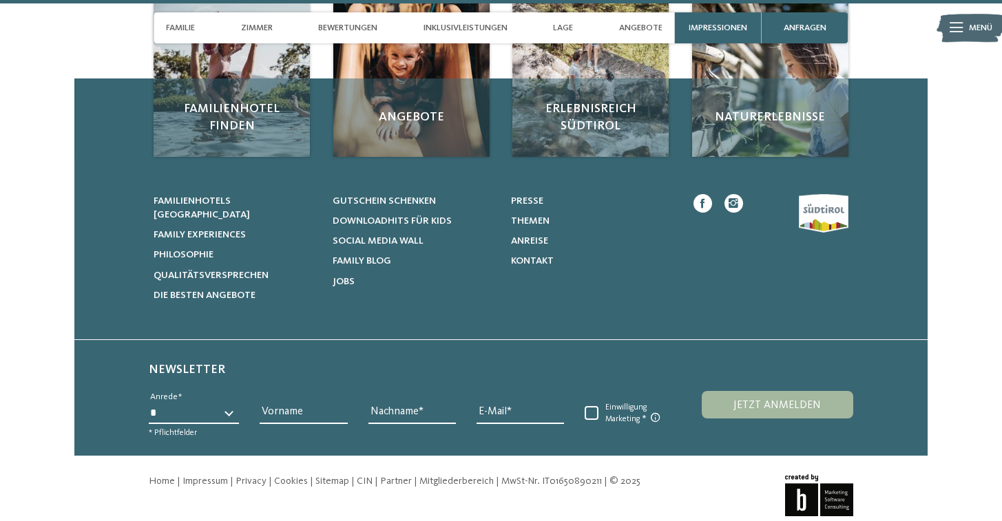
click at [467, 474] on div "Home | Impressum | Privacy | Cookies | Sitemap | | |" at bounding box center [395, 495] width 492 height 43
click at [463, 476] on link "Mitgliederbereich" at bounding box center [456, 481] width 74 height 10
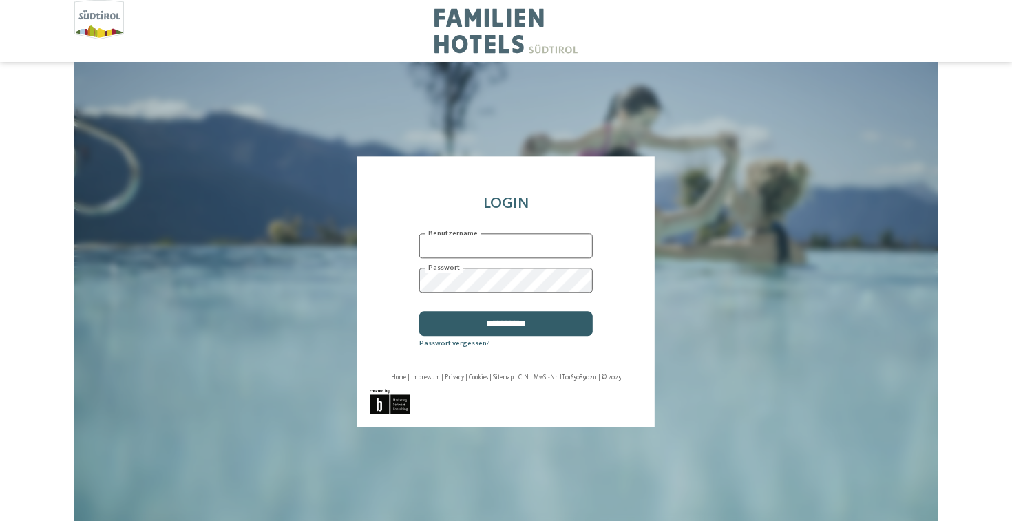
type input "**********"
click at [509, 318] on input "**********" at bounding box center [505, 323] width 173 height 25
click at [520, 332] on input "**********" at bounding box center [505, 323] width 173 height 25
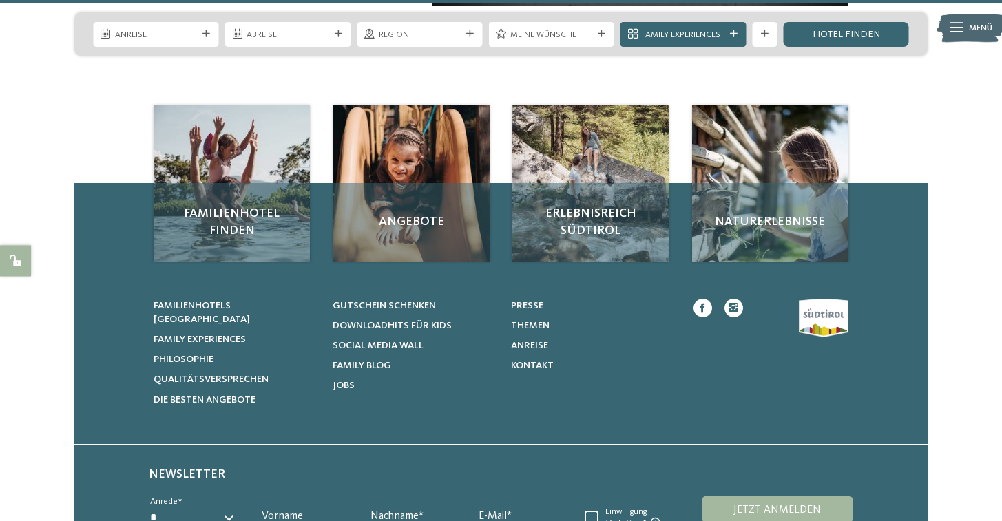
scroll to position [5732, 0]
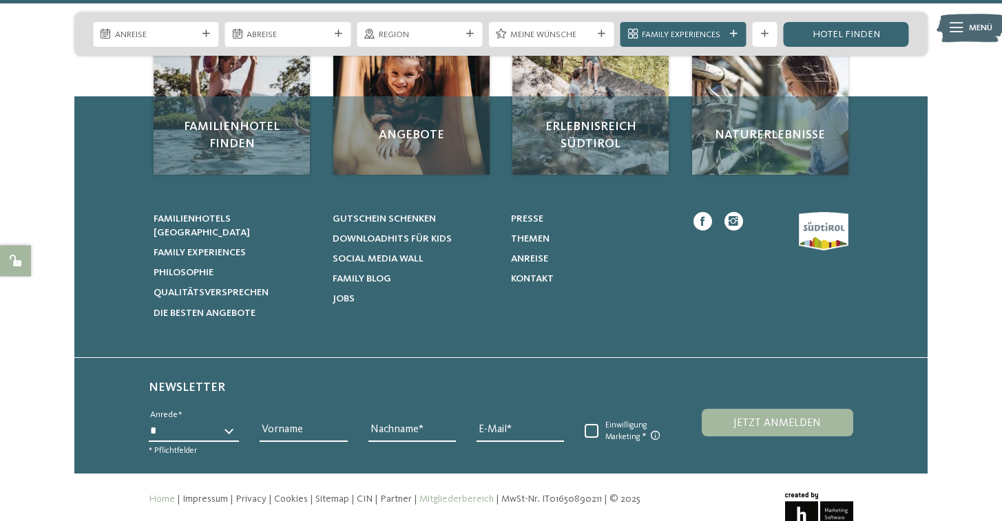
click at [441, 494] on link "Mitgliederbereich" at bounding box center [456, 499] width 74 height 10
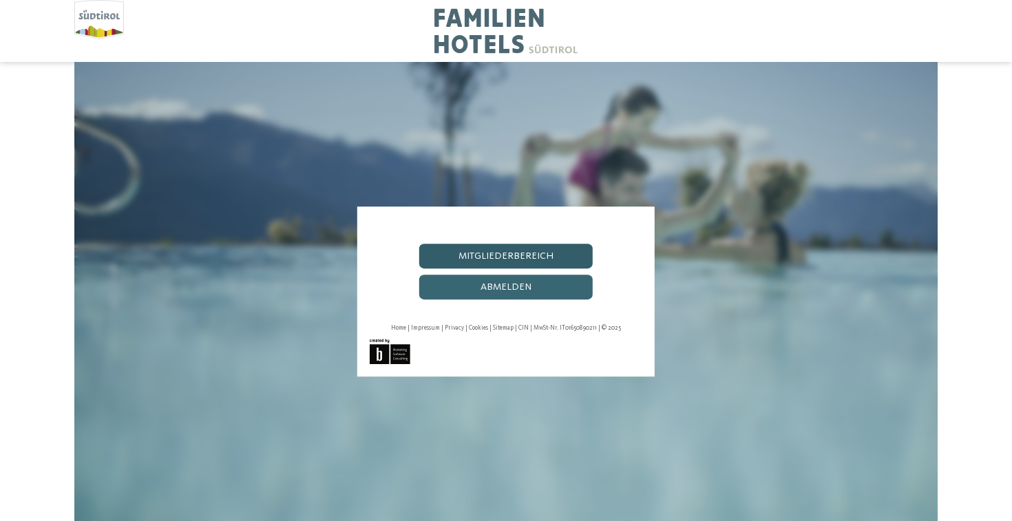
click at [514, 262] on link "Mitgliederbereich" at bounding box center [505, 256] width 173 height 25
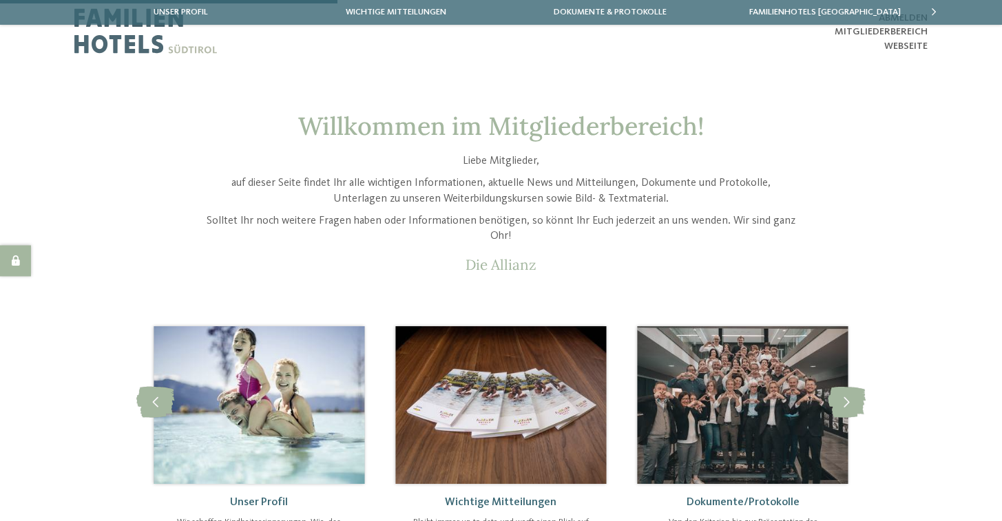
scroll to position [69, 0]
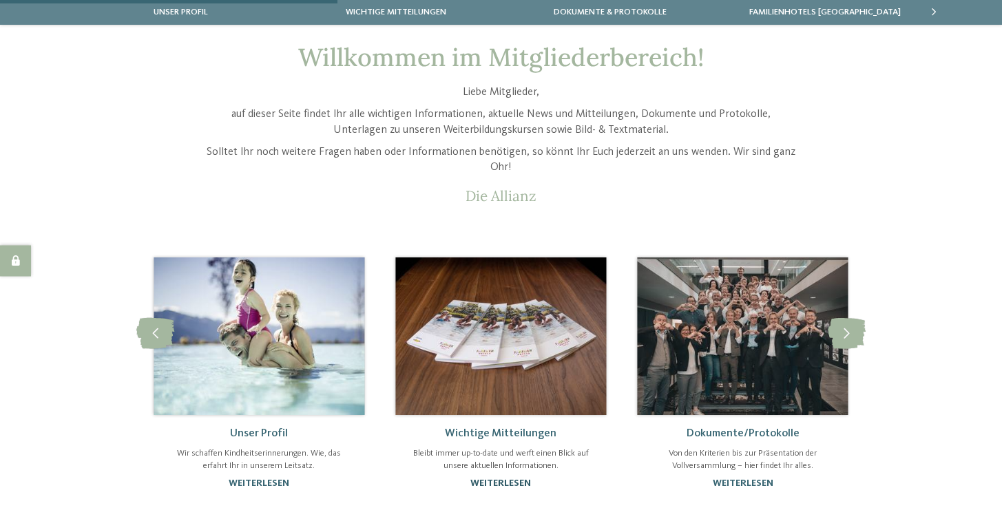
click at [521, 484] on link "weiterlesen" at bounding box center [500, 483] width 61 height 10
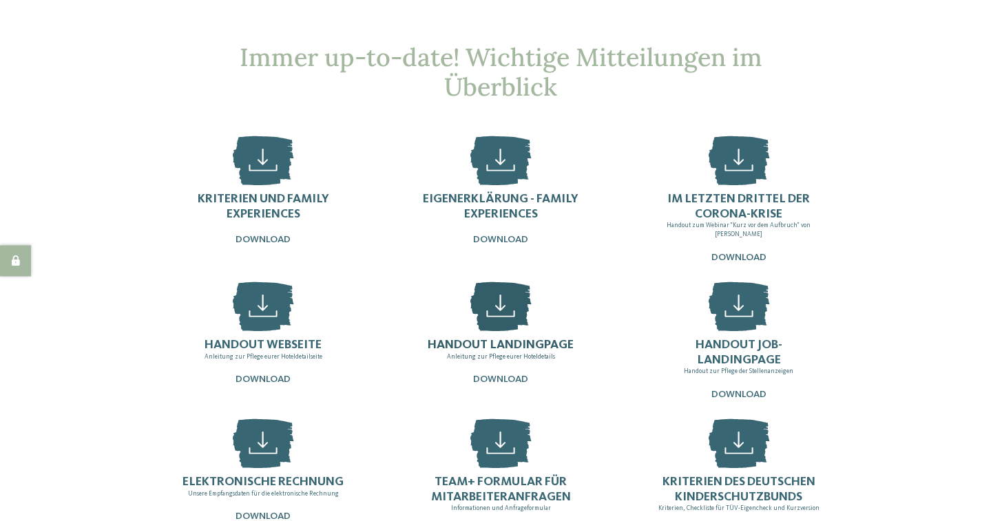
scroll to position [207, 0]
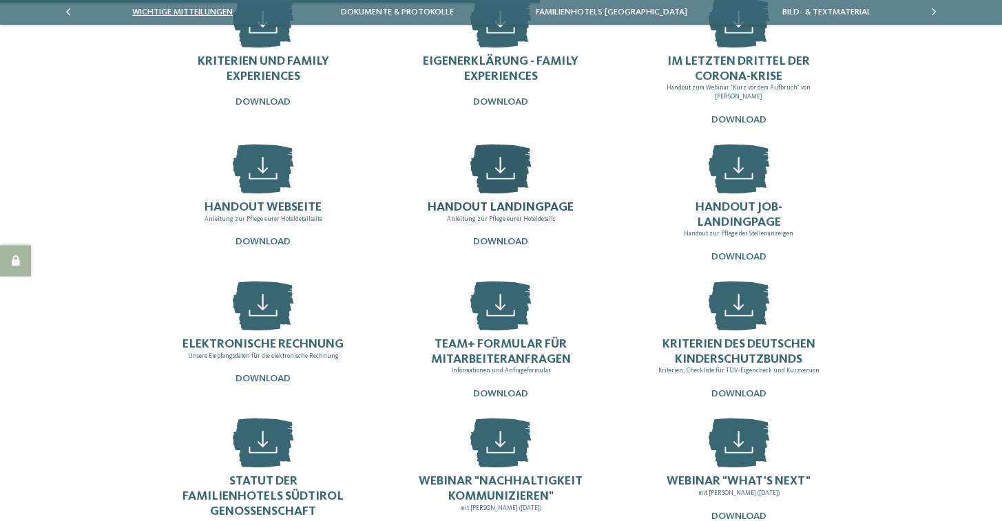
click at [529, 202] on span "Handout Landingpage" at bounding box center [500, 207] width 146 height 12
click at [286, 215] on p "Anleitung zur Pflege eurer Hoteldetailseite" at bounding box center [263, 219] width 118 height 9
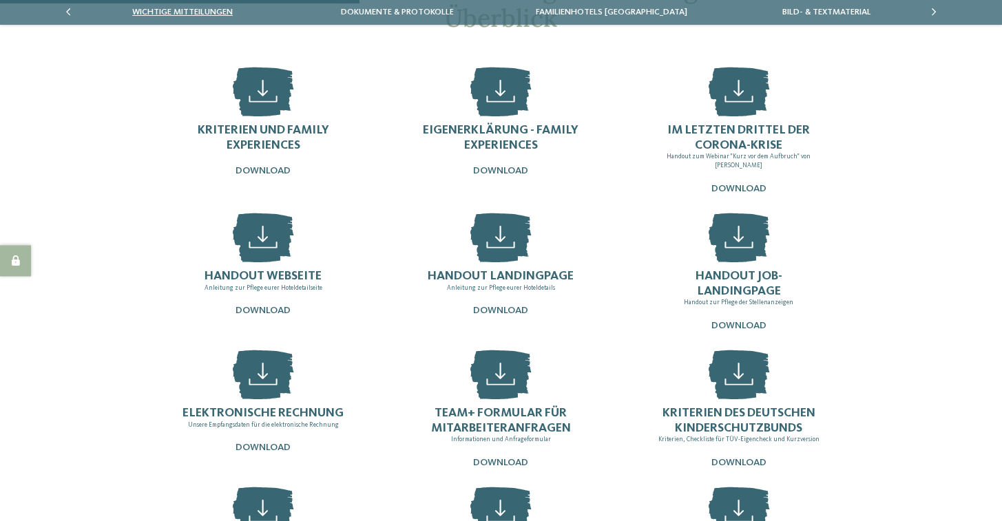
scroll to position [0, 0]
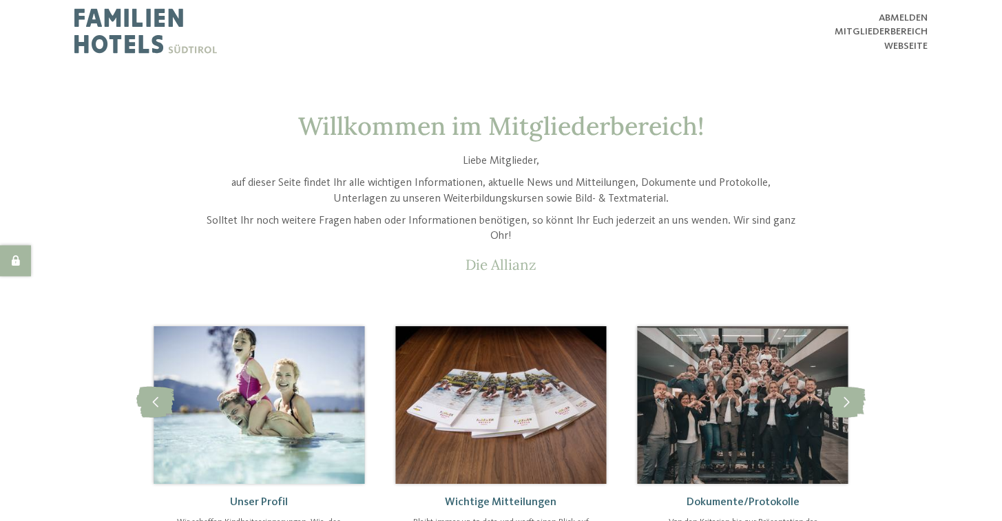
click at [693, 399] on img at bounding box center [742, 405] width 211 height 158
click at [838, 392] on icon at bounding box center [846, 402] width 38 height 31
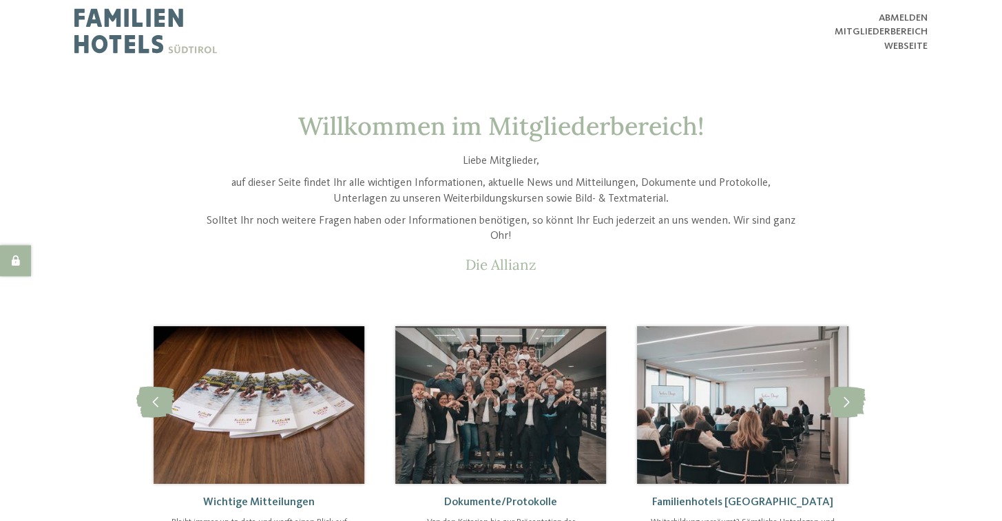
click at [763, 412] on img at bounding box center [742, 405] width 211 height 158
click at [743, 448] on img at bounding box center [742, 405] width 211 height 158
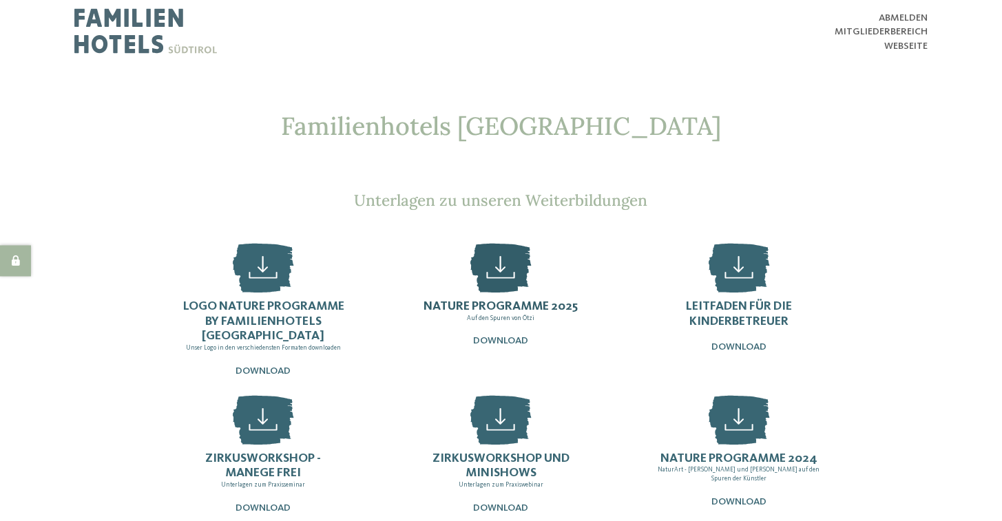
click at [527, 310] on span "Nature Programme 2025" at bounding box center [500, 306] width 154 height 12
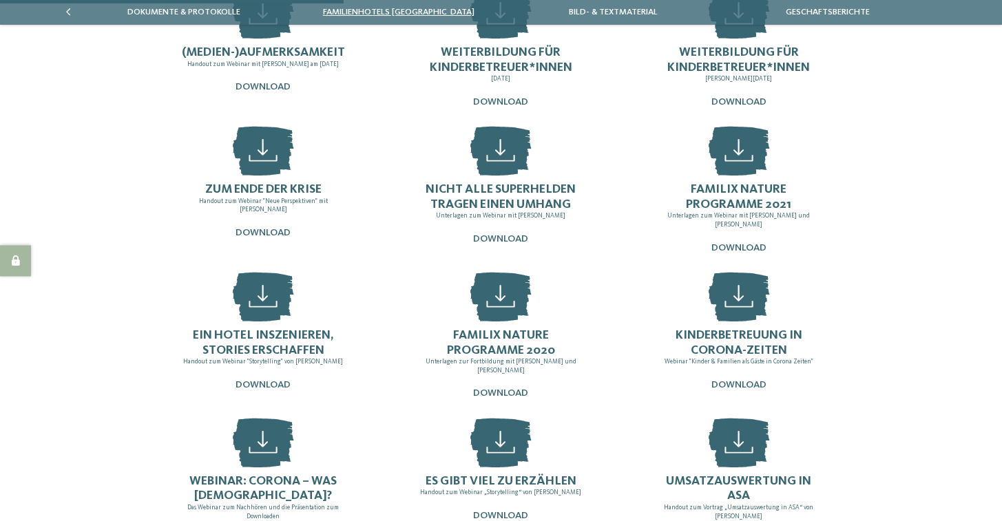
scroll to position [964, 0]
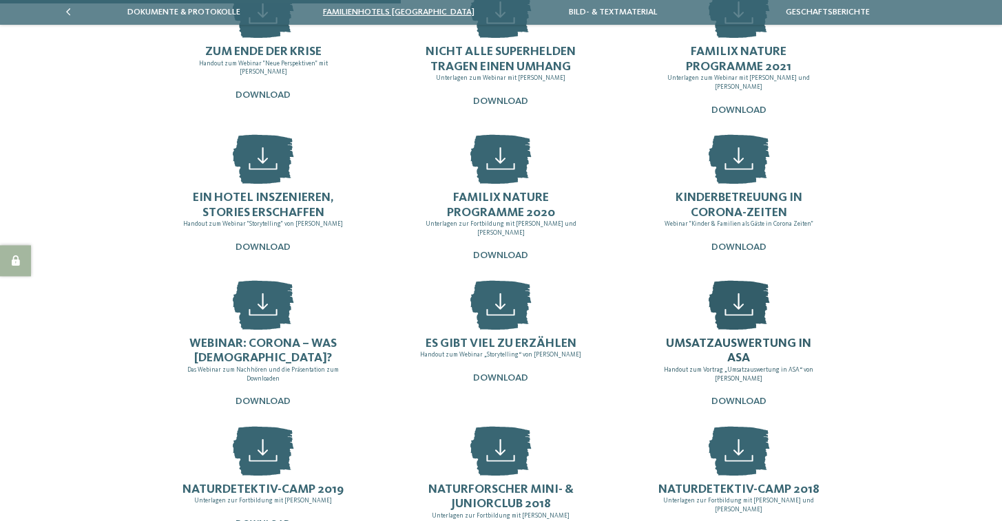
click at [750, 337] on span "Umsatzauswertung in ASA" at bounding box center [738, 351] width 145 height 28
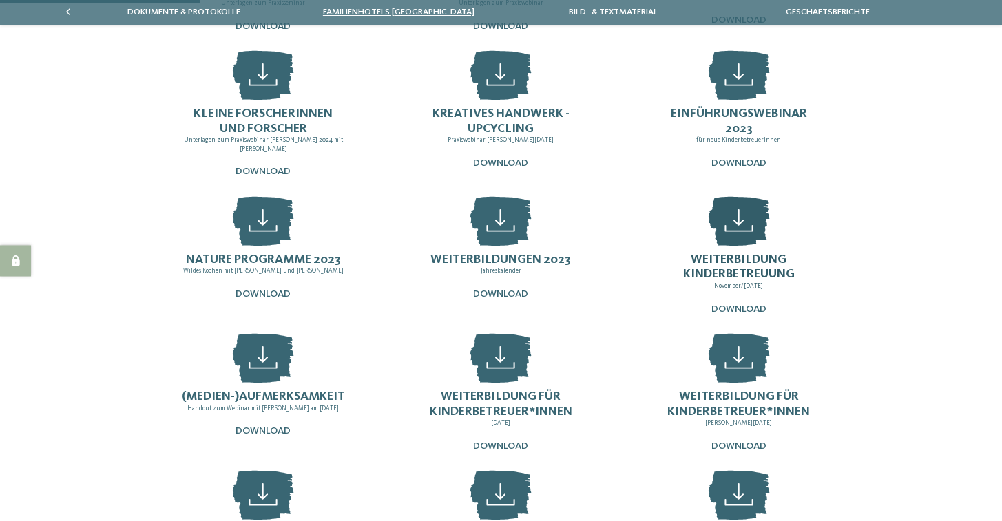
scroll to position [551, 0]
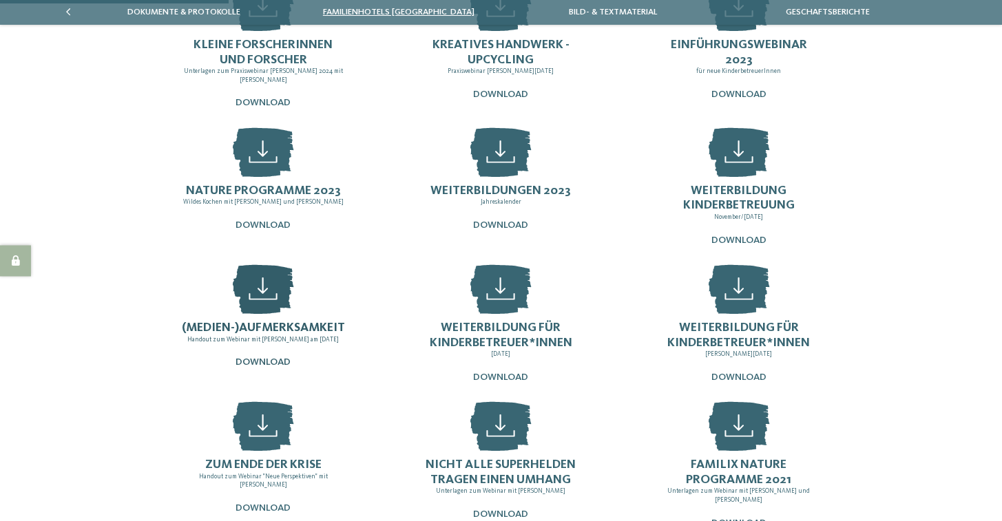
click at [262, 357] on span "Download" at bounding box center [262, 362] width 55 height 10
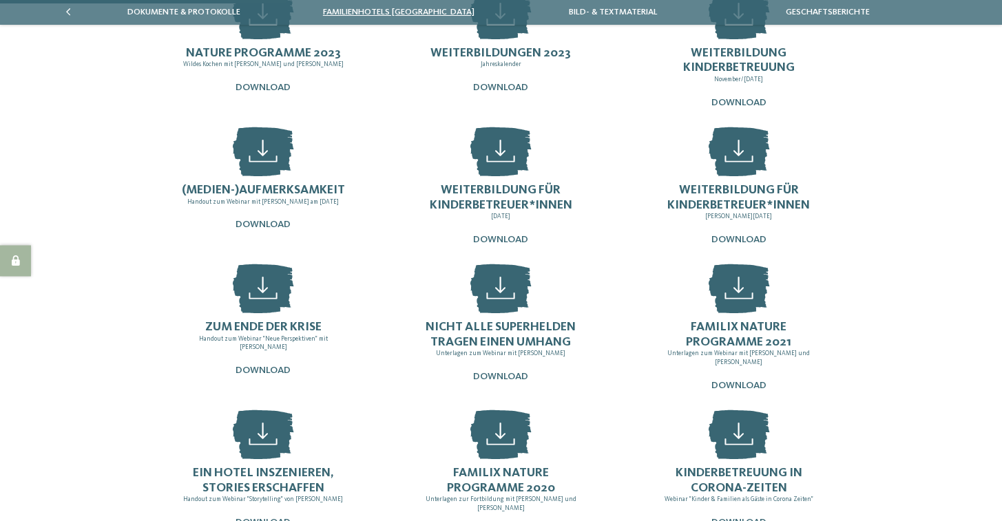
scroll to position [757, 0]
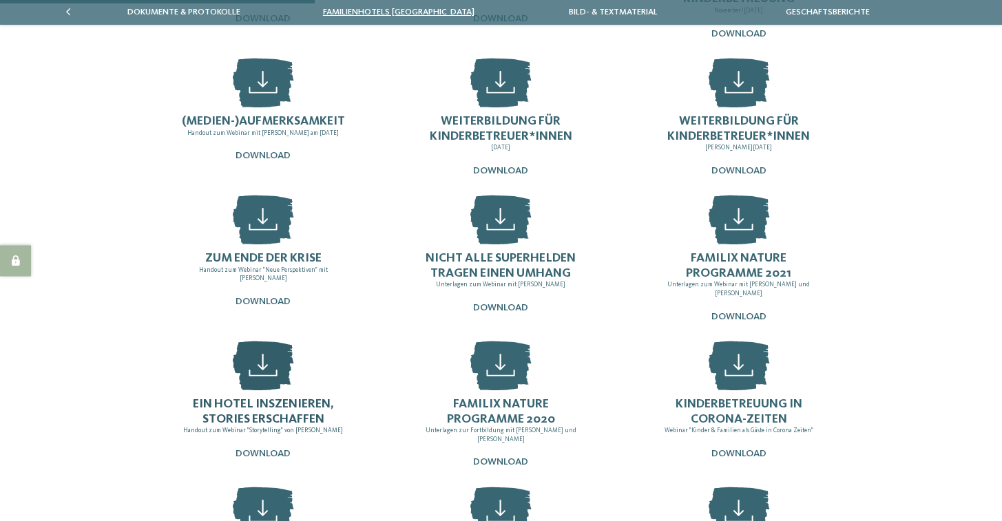
click at [215, 398] on span "Ein Hotel inszenieren, Stories erschaffen" at bounding box center [263, 412] width 141 height 28
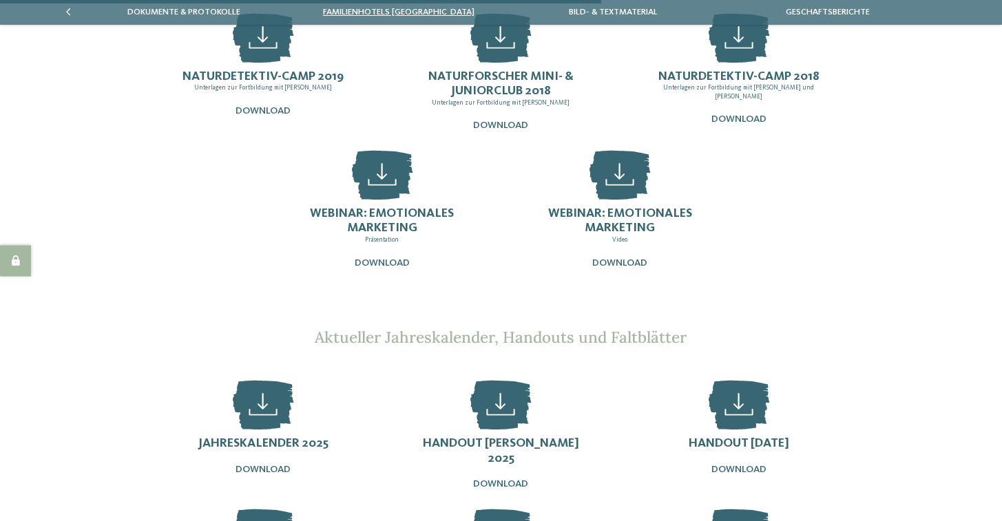
scroll to position [1446, 0]
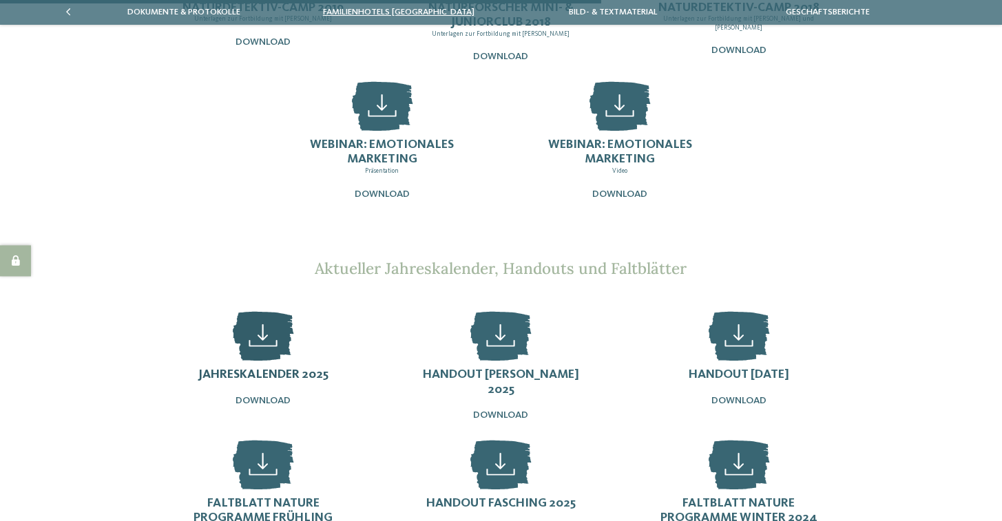
click at [280, 368] on span "Jahreskalender 2025" at bounding box center [263, 374] width 130 height 12
click at [520, 373] on div "Handout [PERSON_NAME] 2025 Download" at bounding box center [501, 395] width 165 height 54
click at [772, 368] on span "Handout [DATE]" at bounding box center [738, 374] width 101 height 12
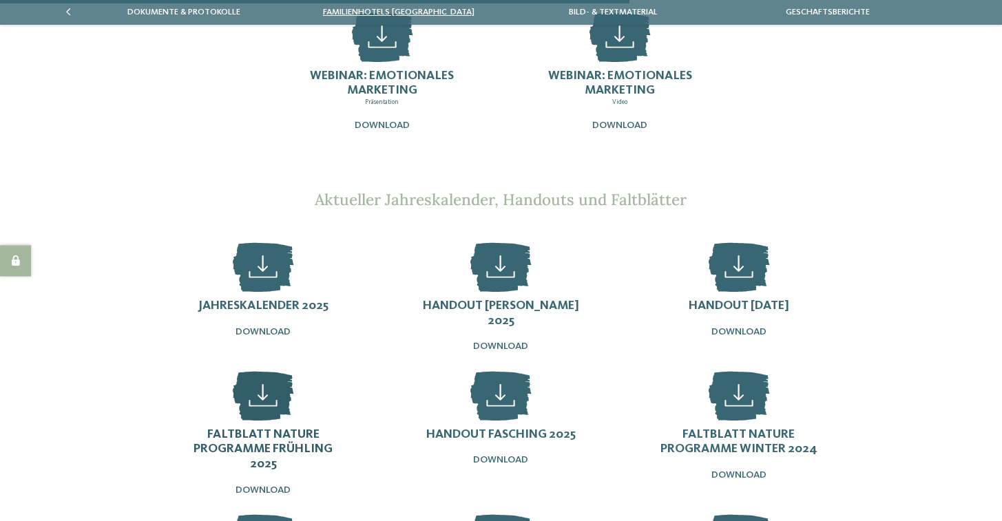
click at [253, 428] on span "Faltblatt Nature Programme Frühling 2025" at bounding box center [262, 449] width 139 height 42
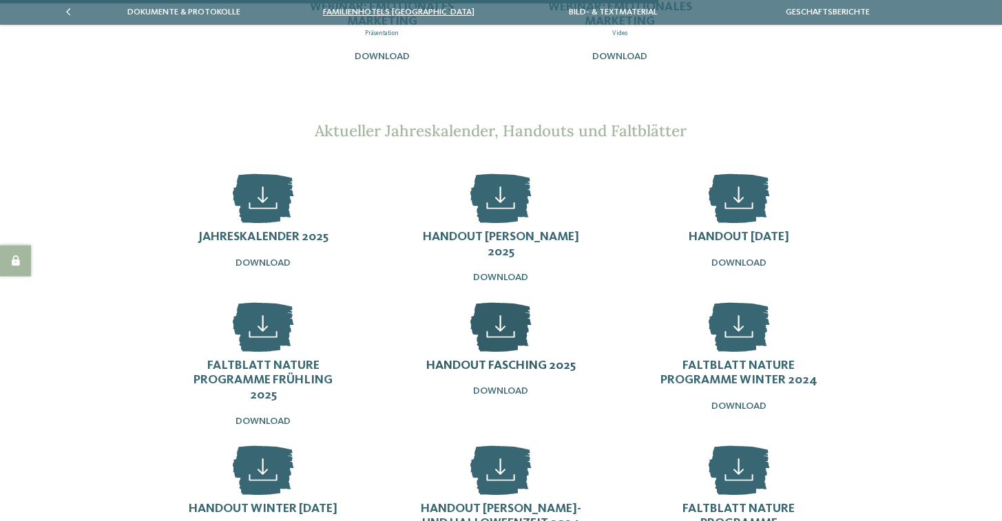
click at [514, 359] on span "Handout Fasching 2025" at bounding box center [500, 365] width 149 height 12
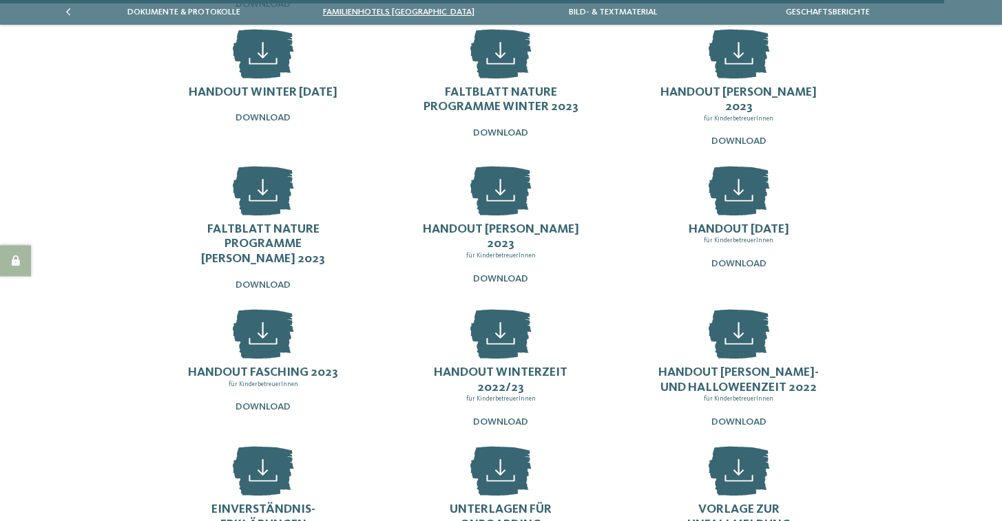
scroll to position [2411, 0]
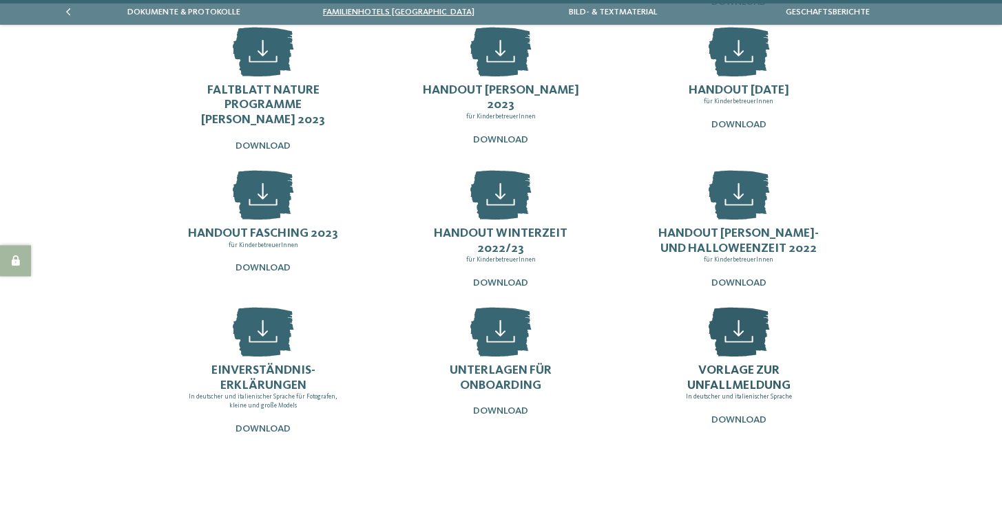
click at [781, 363] on h4 "Vorlage zur Unfallmeldung" at bounding box center [738, 378] width 165 height 30
click at [505, 364] on span "Unterlagen für Onboarding" at bounding box center [501, 378] width 102 height 28
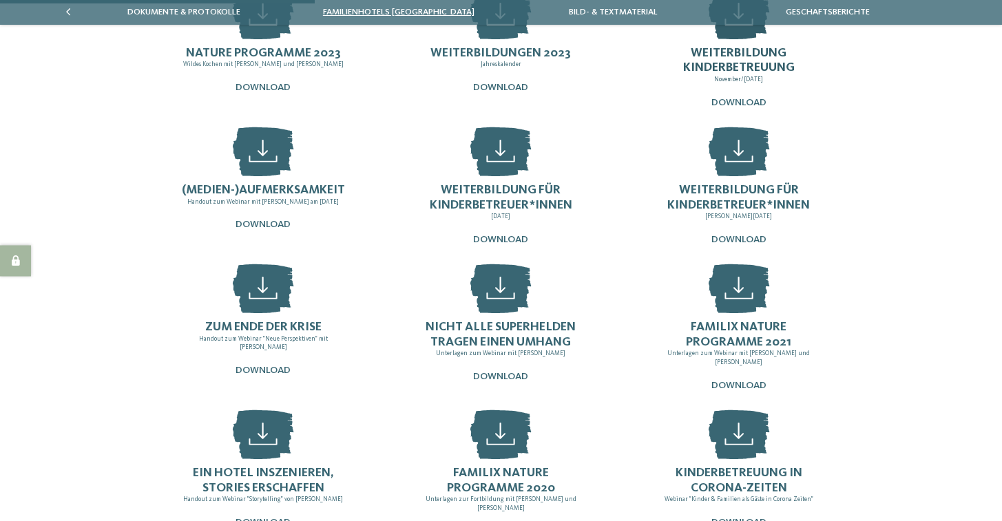
scroll to position [895, 0]
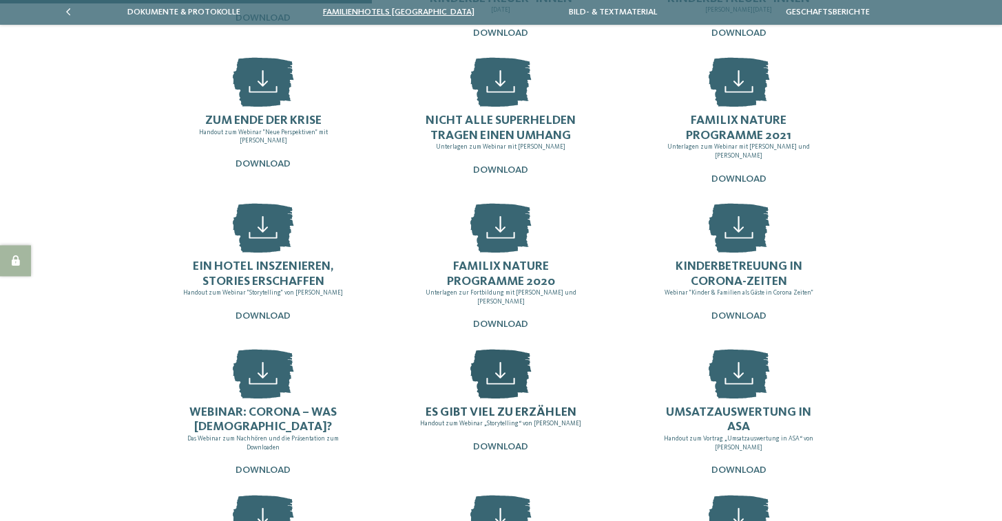
click at [569, 406] on span "Es gibt viel zu erzählen" at bounding box center [500, 412] width 151 height 12
click at [264, 406] on span "Webinar: Corona – was [DEMOGRAPHIC_DATA]?" at bounding box center [262, 420] width 147 height 28
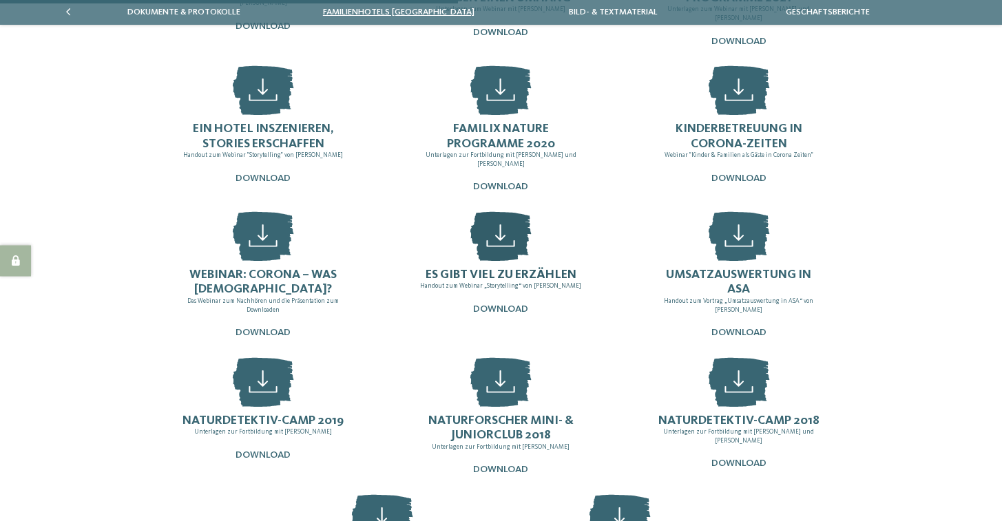
scroll to position [1101, 0]
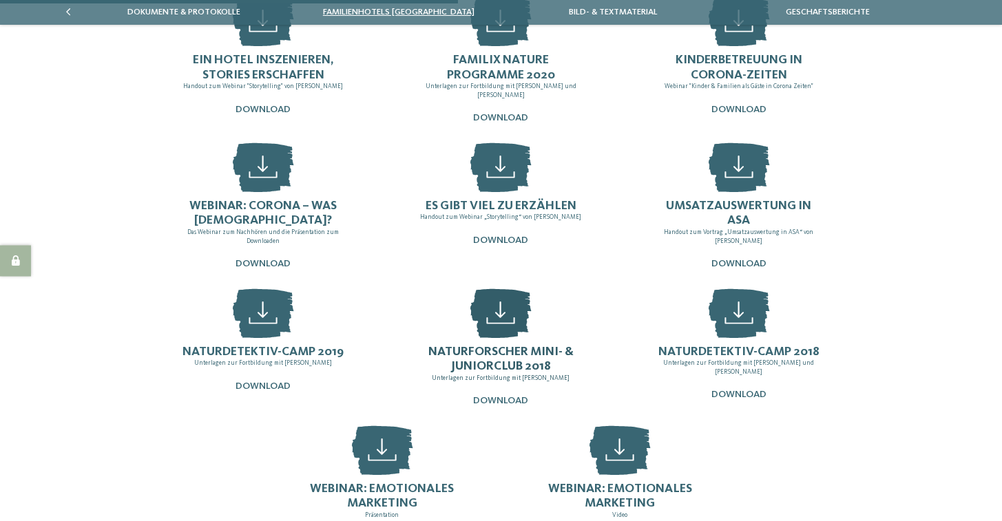
click at [518, 348] on span "Naturforscher Mini- & Juniorclub 2018" at bounding box center [500, 360] width 145 height 28
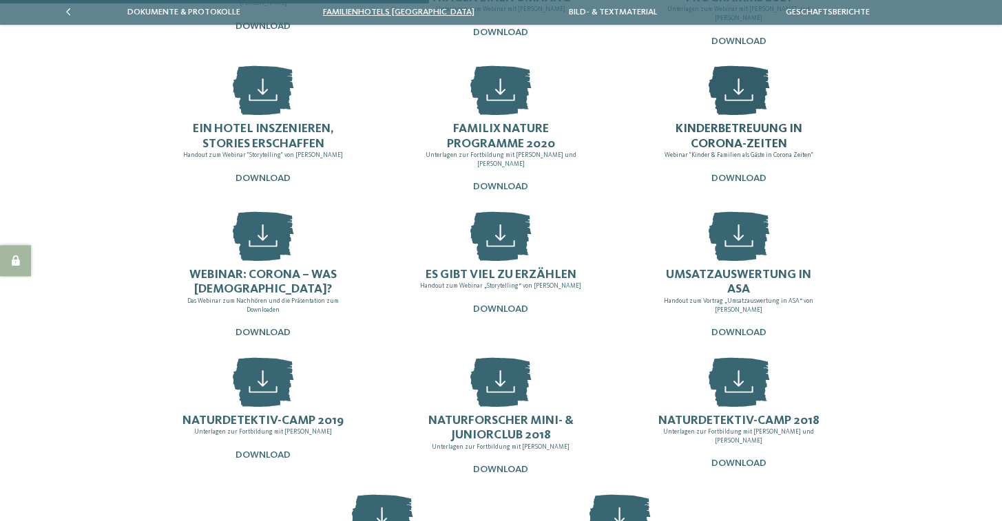
click at [693, 123] on span "Kinderbetreuung in Corona-Zeiten" at bounding box center [738, 137] width 127 height 28
